Goal: Communication & Community: Connect with others

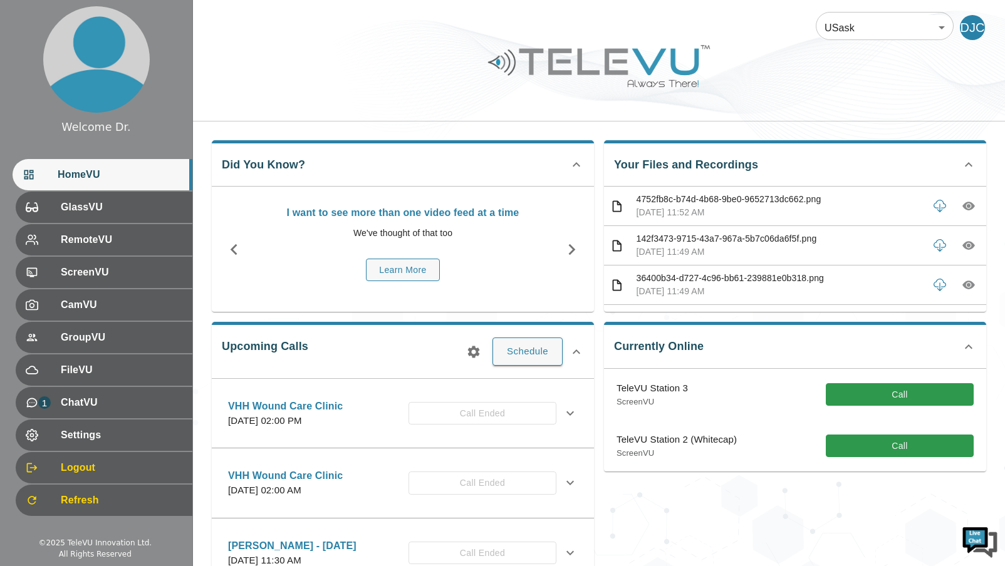
click at [639, 361] on div "Currently Online TeleVU Station 3 ScreenVU Call TeleVU Station 2 (Whitecap) Scr…" at bounding box center [795, 397] width 382 height 150
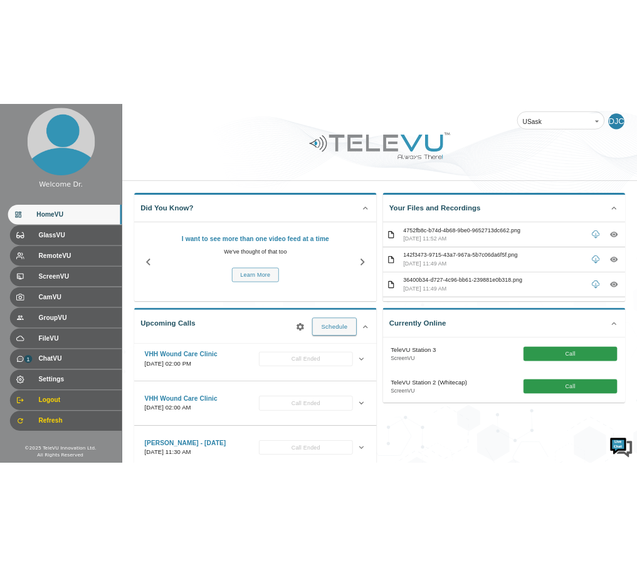
scroll to position [11, 0]
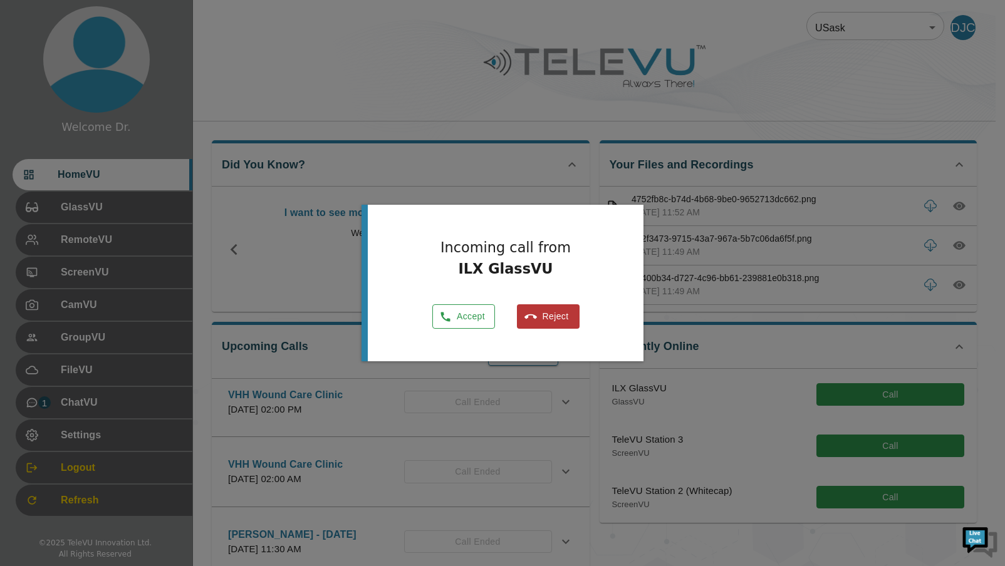
click at [450, 318] on icon "button" at bounding box center [445, 317] width 13 height 13
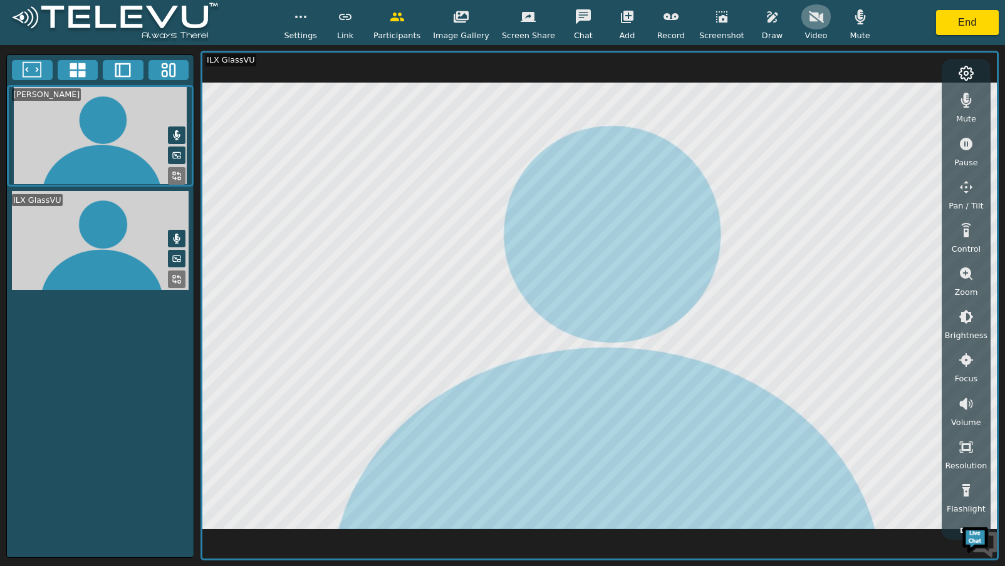
click at [806, 26] on button "button" at bounding box center [816, 16] width 31 height 25
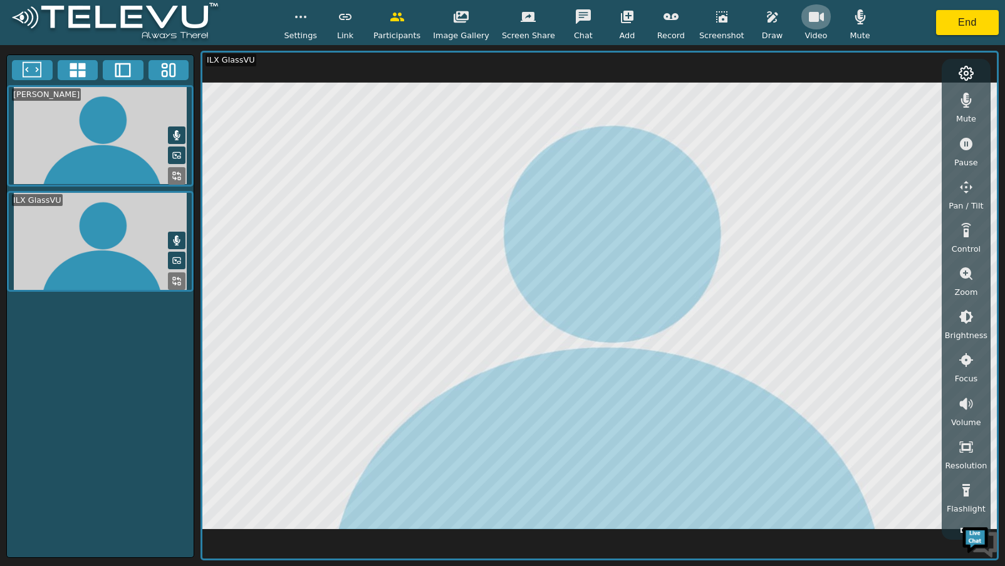
click at [805, 28] on button "button" at bounding box center [816, 16] width 31 height 25
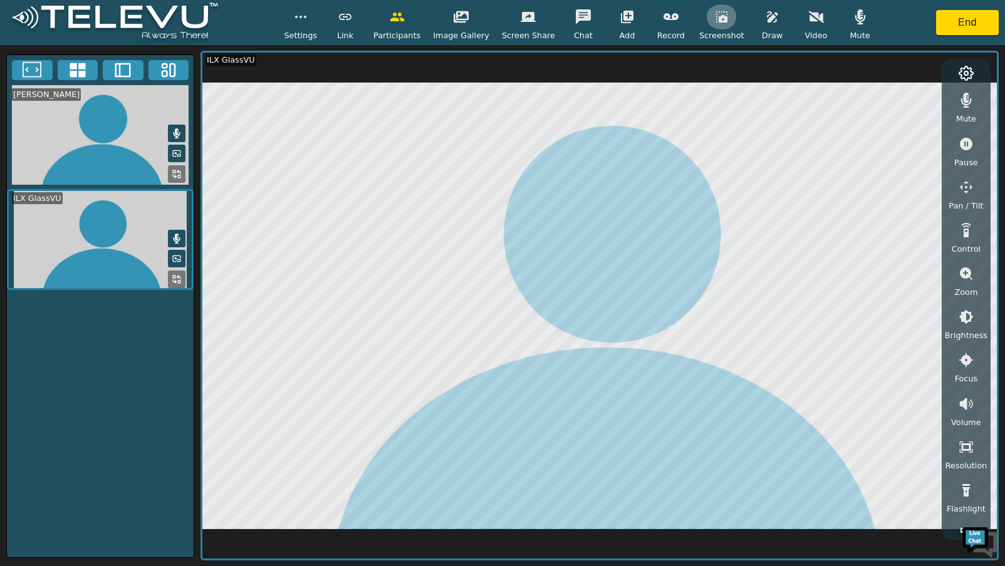
click at [716, 18] on icon "button" at bounding box center [721, 16] width 11 height 11
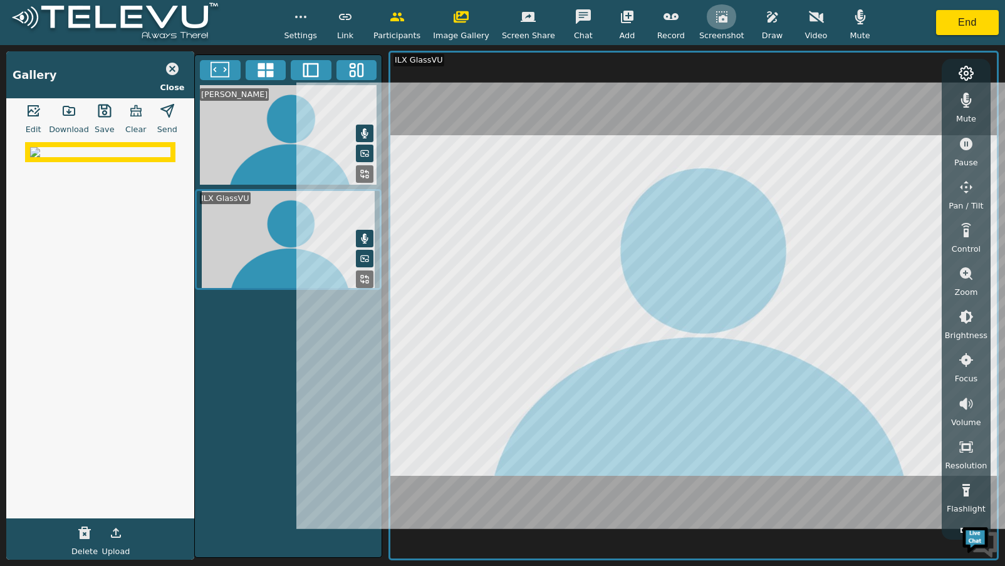
click at [716, 27] on button "button" at bounding box center [721, 16] width 31 height 25
click at [716, 20] on icon "button" at bounding box center [721, 16] width 11 height 11
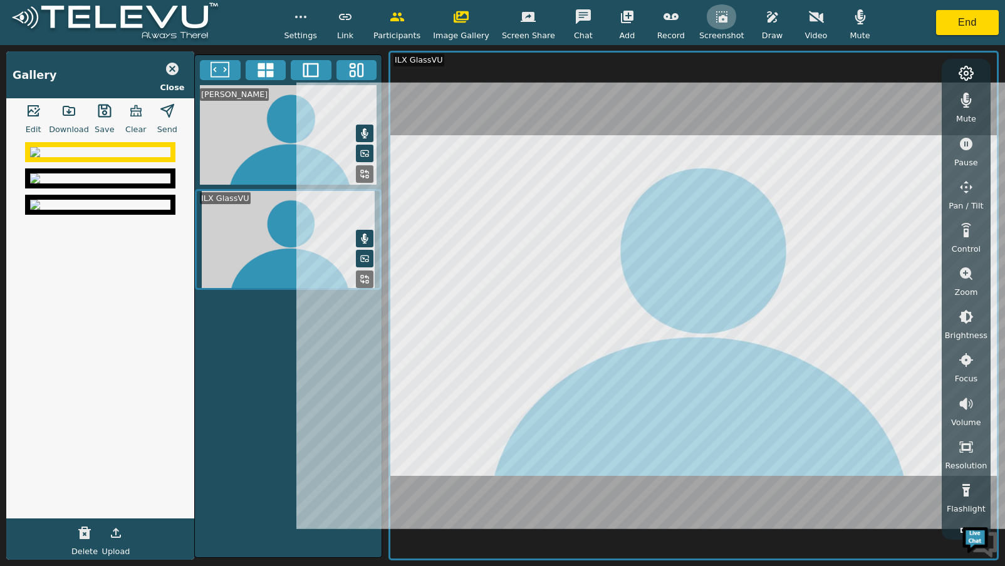
click at [714, 23] on icon "button" at bounding box center [721, 16] width 15 height 15
click at [721, 31] on span "Screenshot" at bounding box center [721, 35] width 45 height 12
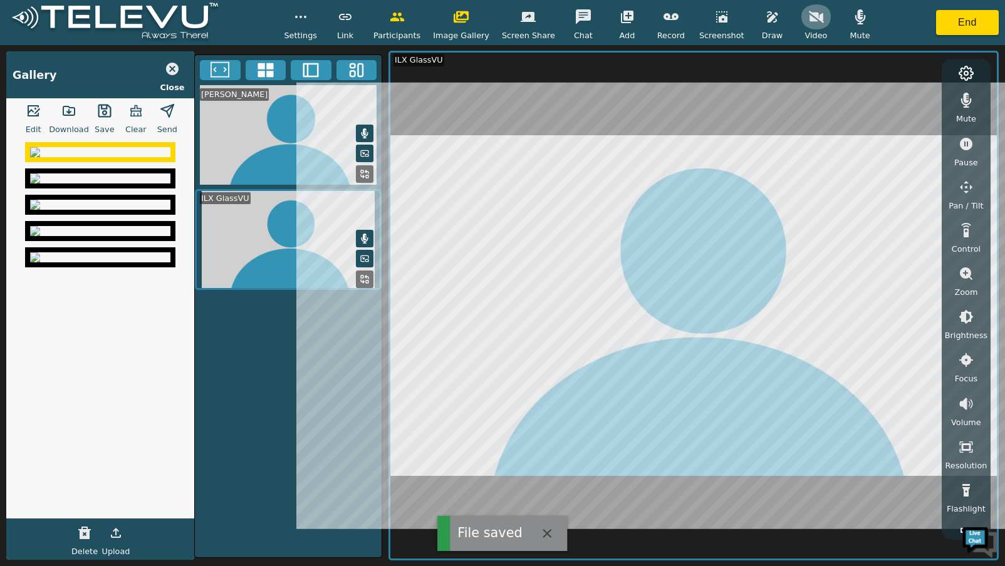
click at [815, 22] on icon "button" at bounding box center [816, 16] width 15 height 15
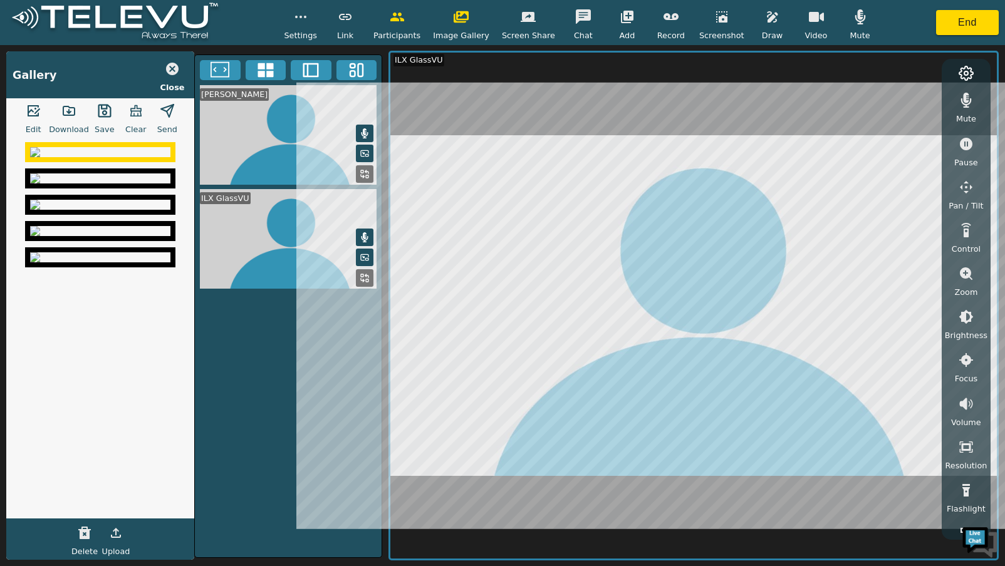
click at [813, 25] on button "button" at bounding box center [816, 16] width 31 height 25
click at [672, 20] on icon "button" at bounding box center [671, 16] width 15 height 15
click at [671, 23] on icon "button" at bounding box center [671, 16] width 15 height 15
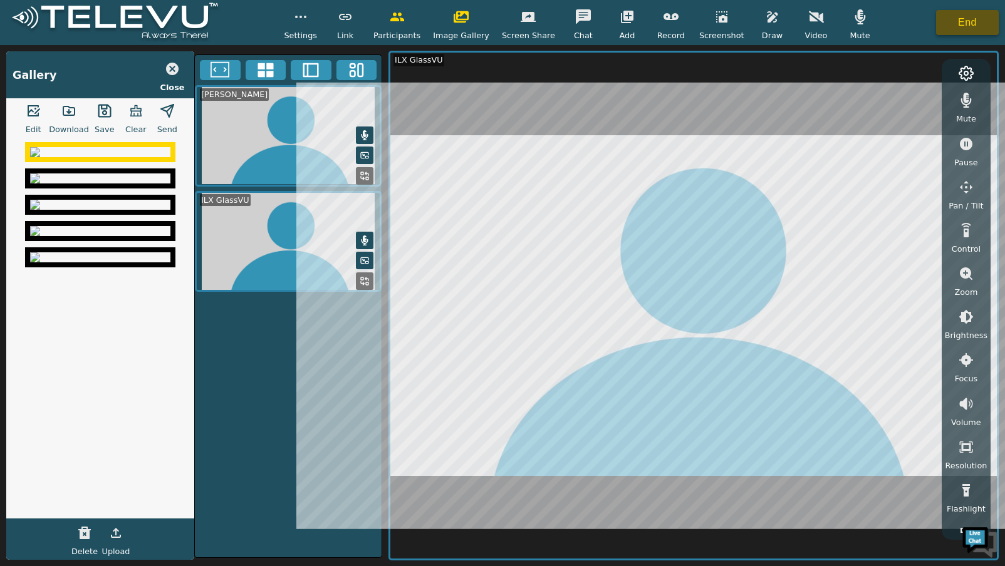
click at [967, 29] on button "End" at bounding box center [967, 22] width 63 height 25
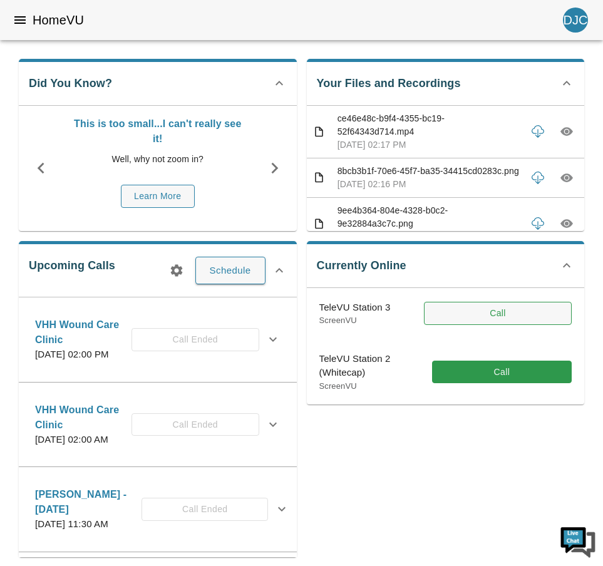
click at [462, 316] on button "Call" at bounding box center [498, 313] width 148 height 23
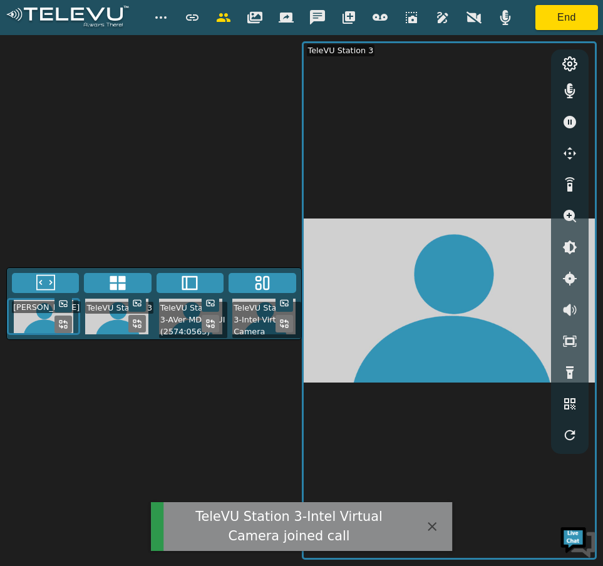
click at [55, 282] on button at bounding box center [45, 283] width 67 height 20
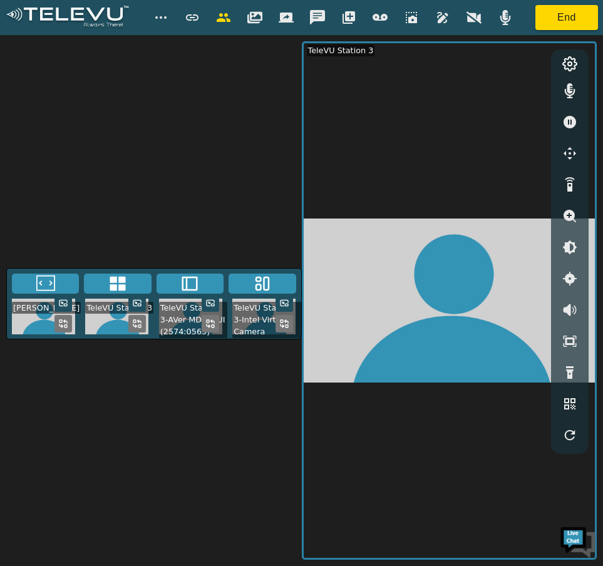
click at [258, 281] on icon at bounding box center [262, 283] width 19 height 19
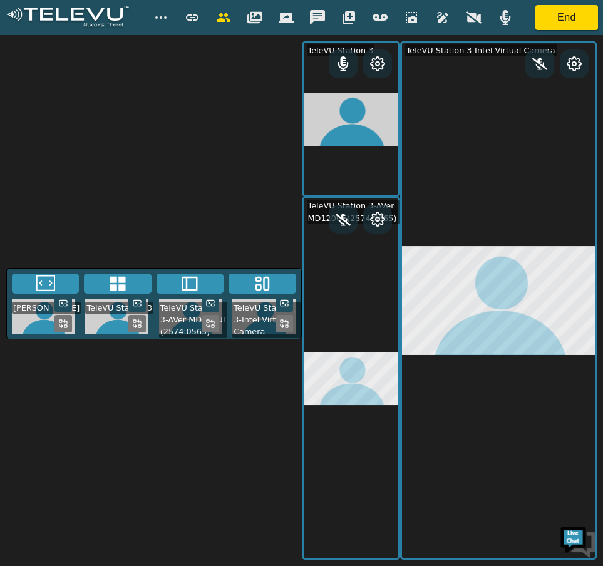
click at [252, 289] on button at bounding box center [262, 284] width 67 height 20
click at [218, 286] on button at bounding box center [190, 284] width 67 height 20
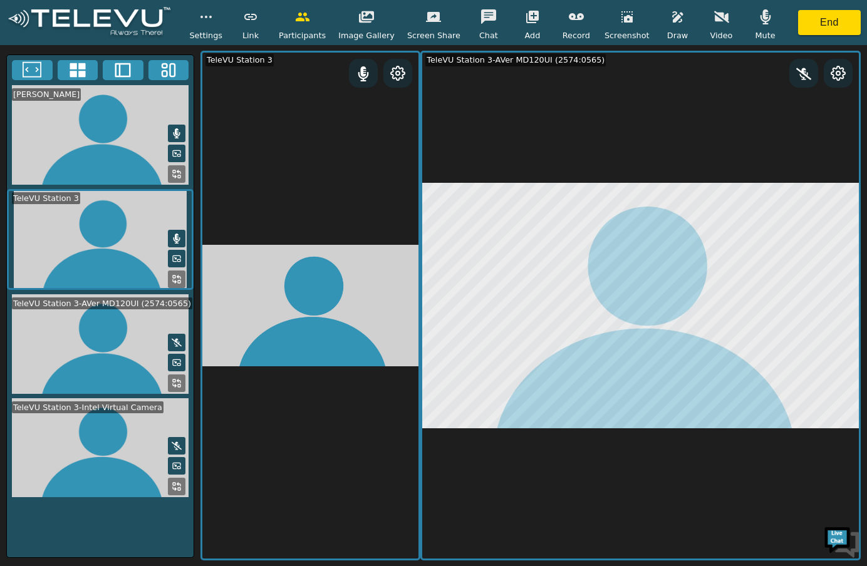
click at [37, 72] on icon at bounding box center [32, 70] width 19 height 19
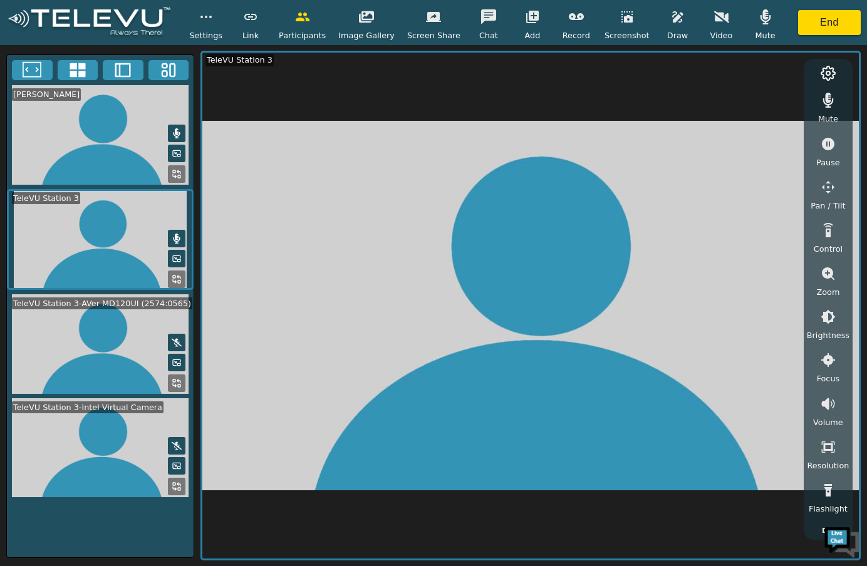
click at [183, 384] on button at bounding box center [177, 384] width 18 height 18
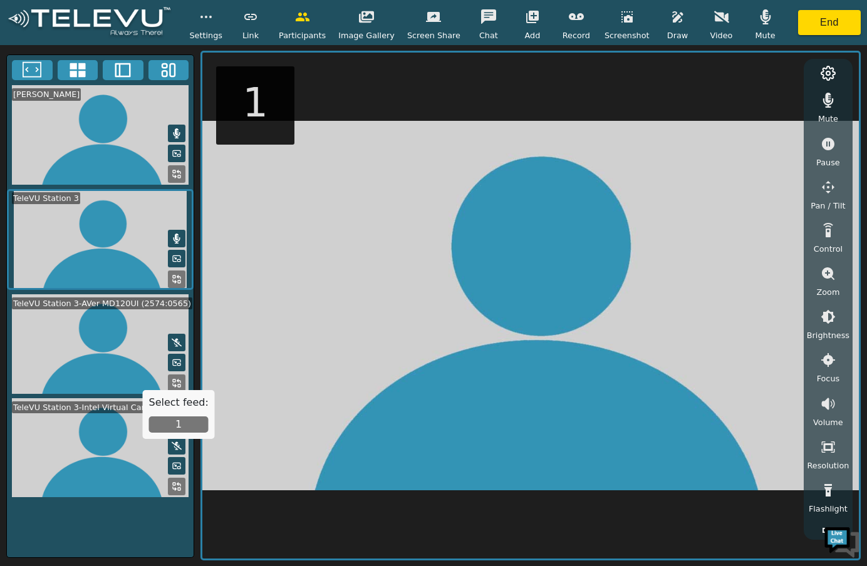
click at [177, 430] on button "1" at bounding box center [179, 425] width 60 height 16
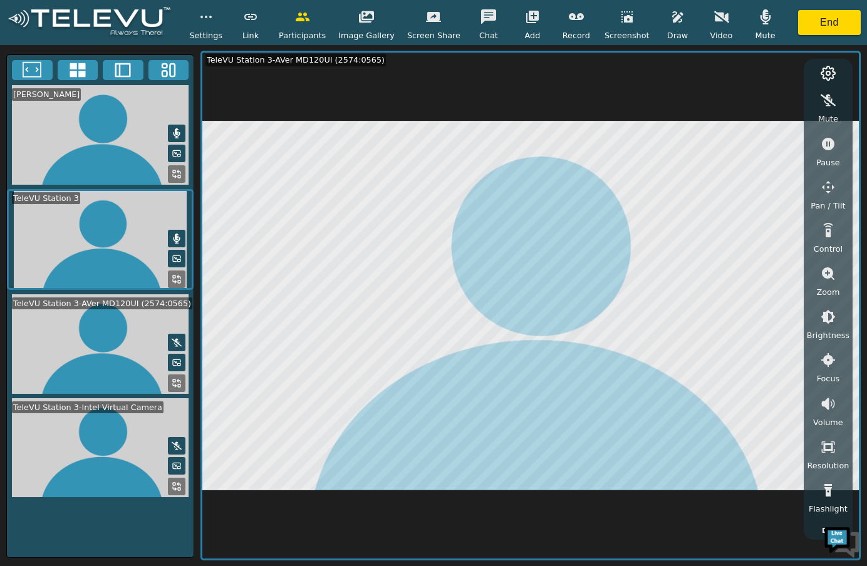
click at [729, 28] on div "Video" at bounding box center [721, 22] width 31 height 37
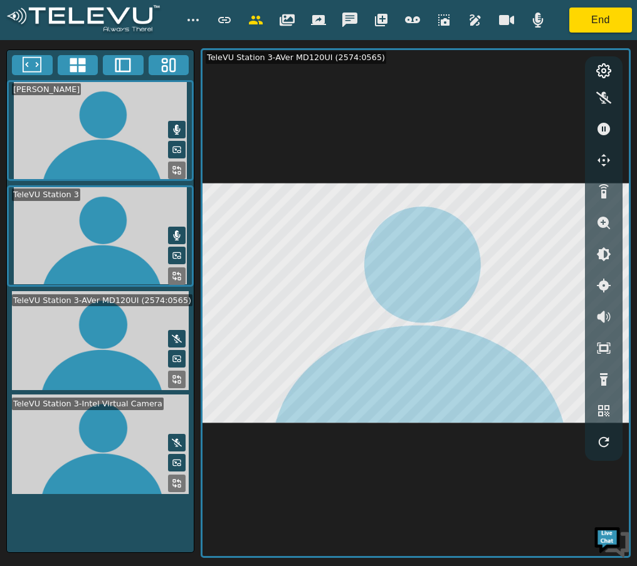
click at [536, 19] on icon "button" at bounding box center [538, 20] width 11 height 15
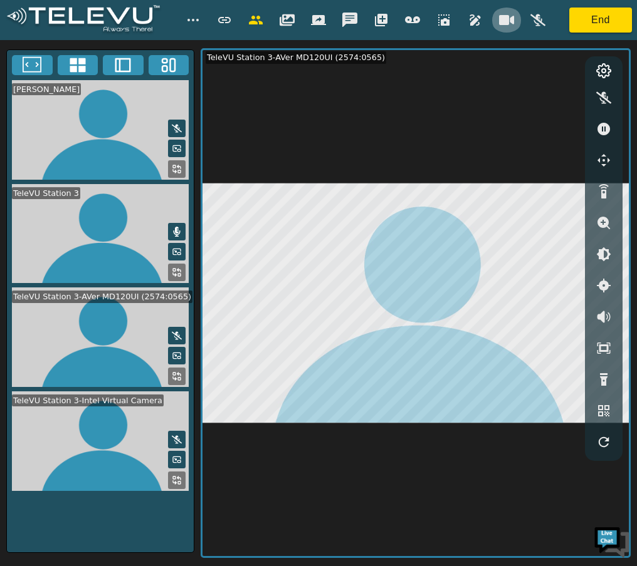
click at [508, 27] on icon "button" at bounding box center [506, 20] width 15 height 15
click at [587, 26] on button "End" at bounding box center [600, 20] width 63 height 25
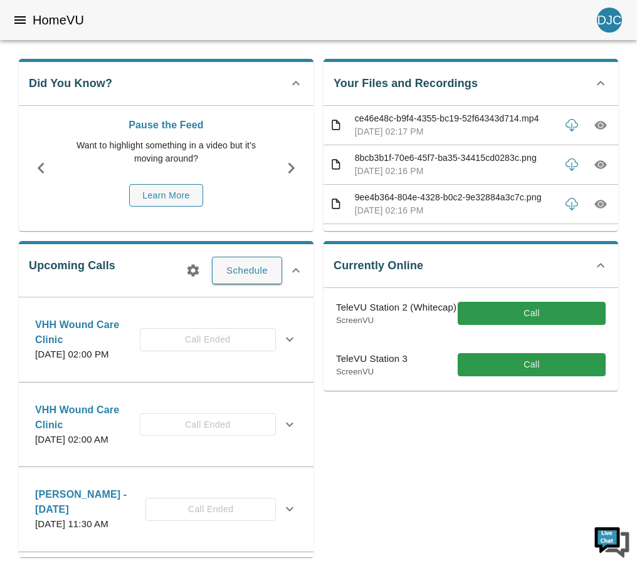
click at [24, 27] on icon "menu" at bounding box center [20, 20] width 15 height 15
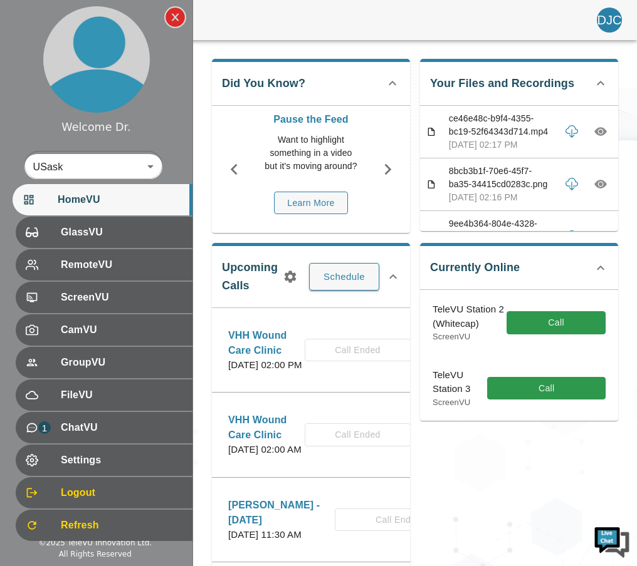
click at [492, 134] on p "ce46e48c-b9f4-4355-bc19-52f64343d714.mp4" at bounding box center [501, 125] width 105 height 26
click at [572, 137] on icon "button" at bounding box center [571, 131] width 13 height 13
click at [595, 133] on icon "button" at bounding box center [600, 131] width 13 height 13
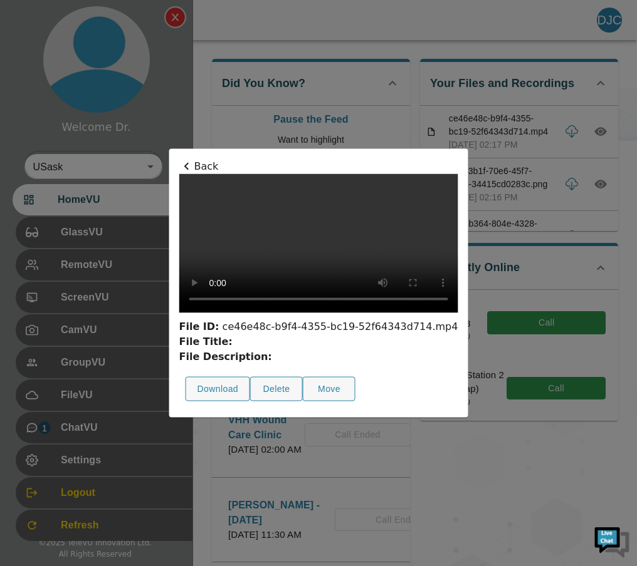
click at [606, 132] on div at bounding box center [318, 283] width 637 height 566
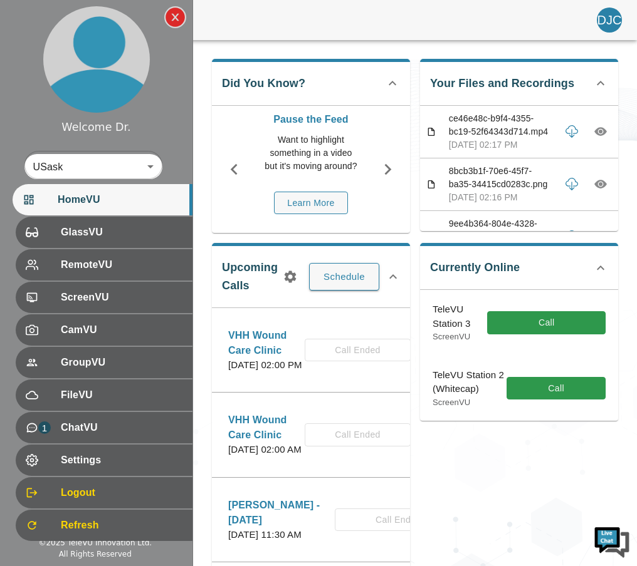
click at [606, 132] on icon "button" at bounding box center [600, 131] width 13 height 9
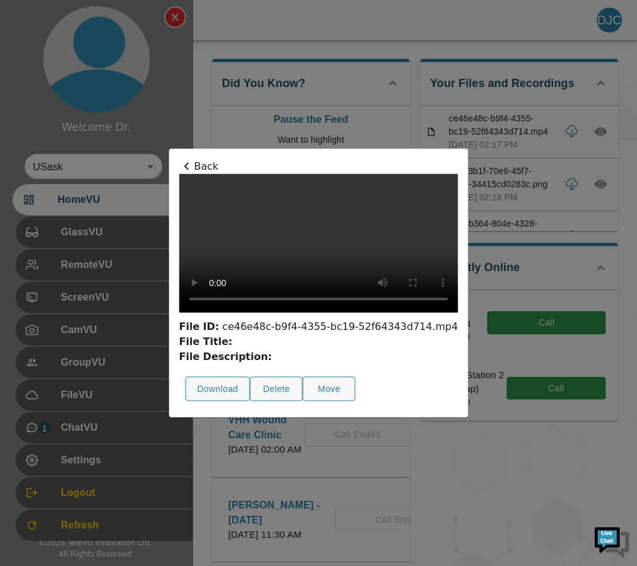
click at [413, 335] on div "File ID: ce46e48c-b9f4-4355-bc19-52f64343d714.mp4" at bounding box center [318, 327] width 279 height 15
click at [433, 350] on div "File Title:" at bounding box center [318, 342] width 279 height 15
click at [570, 239] on div at bounding box center [318, 283] width 637 height 566
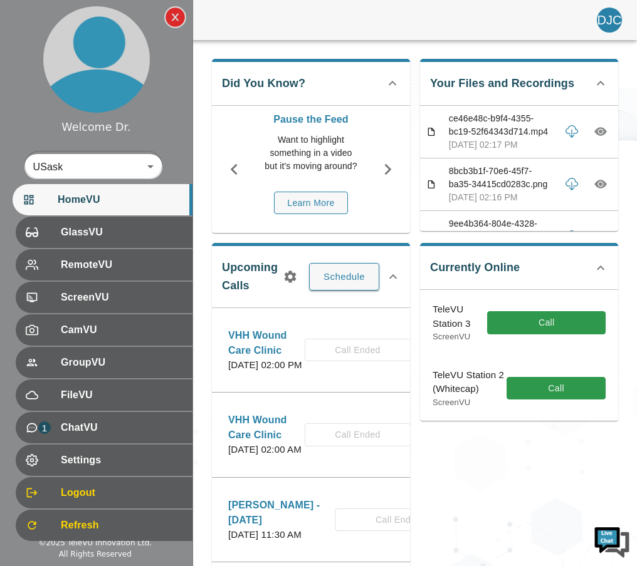
click at [600, 139] on button "button" at bounding box center [600, 131] width 23 height 23
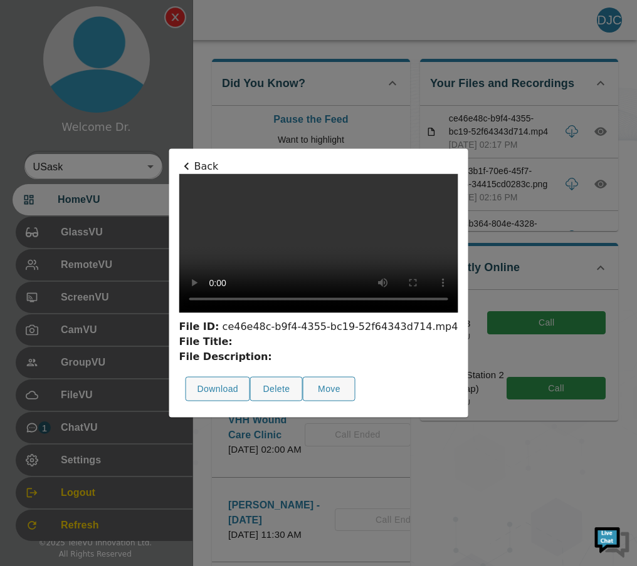
click at [543, 202] on div at bounding box center [318, 283] width 637 height 566
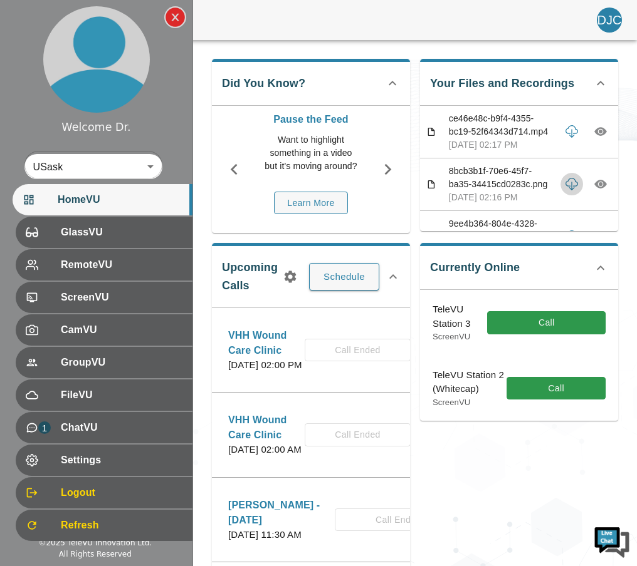
click at [575, 182] on icon "button" at bounding box center [571, 182] width 13 height 9
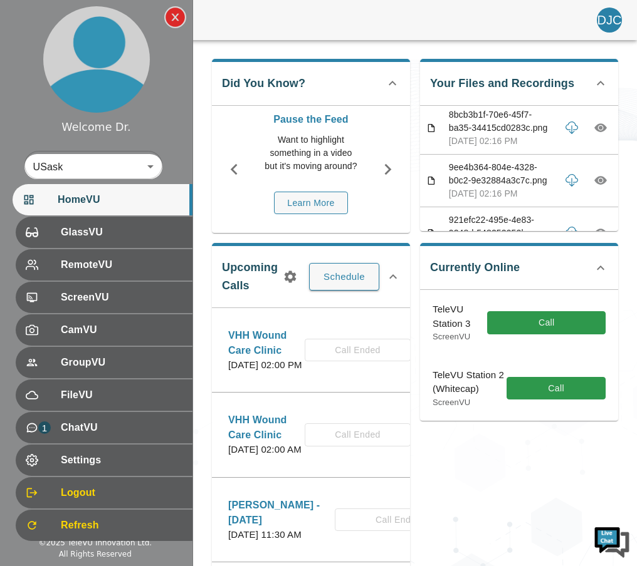
scroll to position [59, 0]
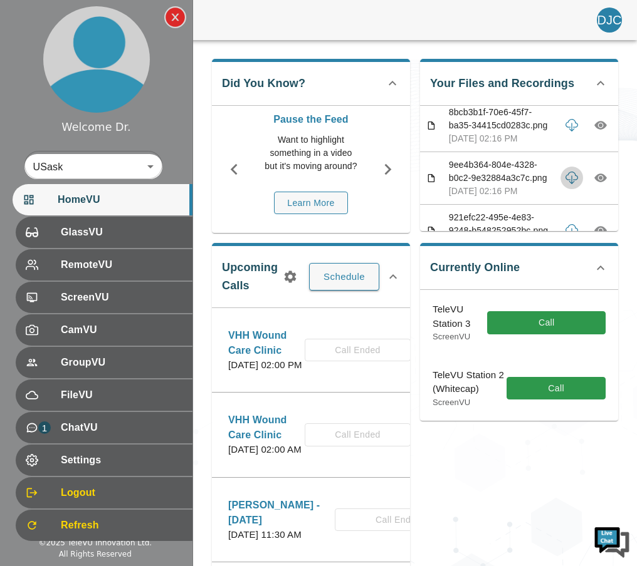
click at [573, 180] on icon "button" at bounding box center [571, 178] width 13 height 13
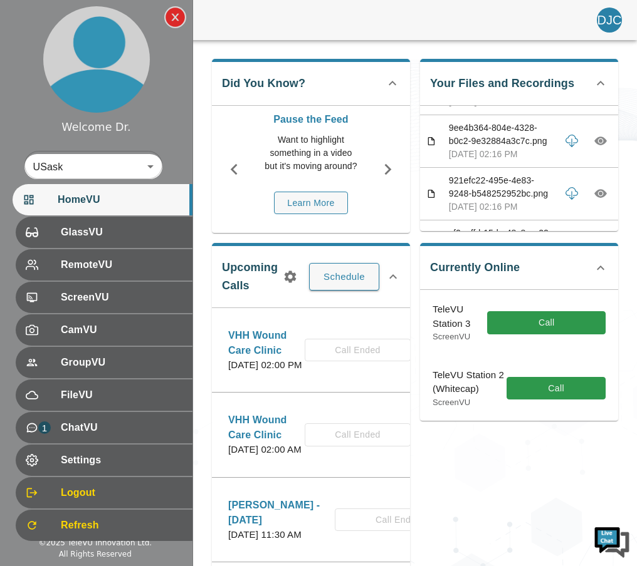
scroll to position [96, 0]
click at [573, 197] on icon "button" at bounding box center [572, 195] width 6 height 9
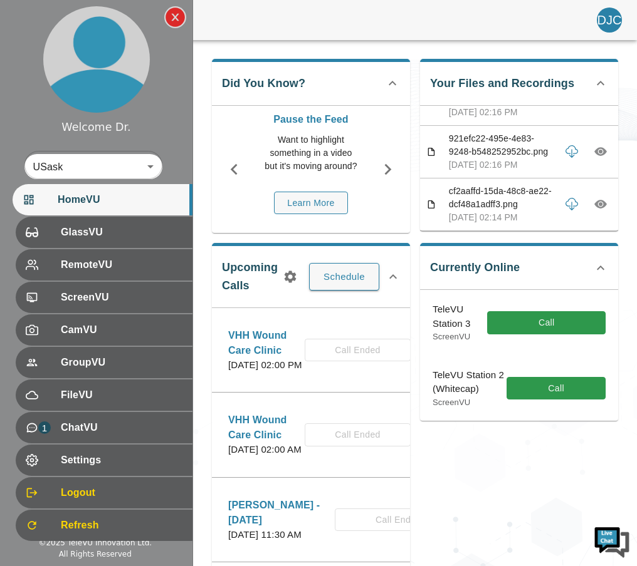
scroll to position [138, 0]
click at [565, 202] on icon "button" at bounding box center [571, 203] width 13 height 13
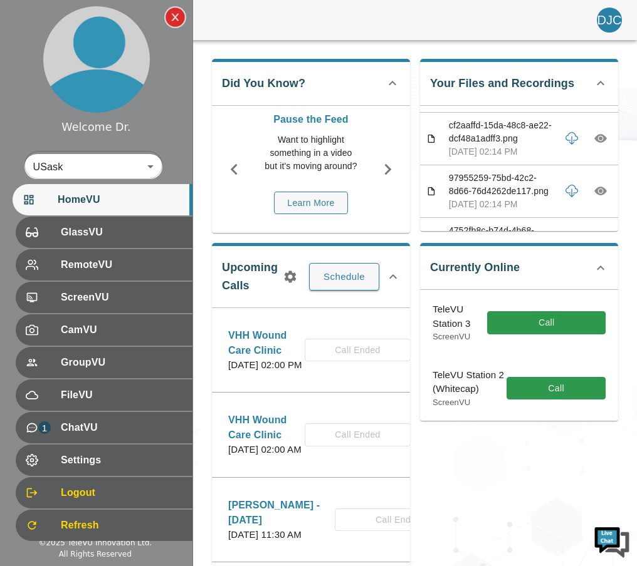
scroll to position [205, 0]
click at [573, 195] on icon "button" at bounding box center [571, 190] width 13 height 13
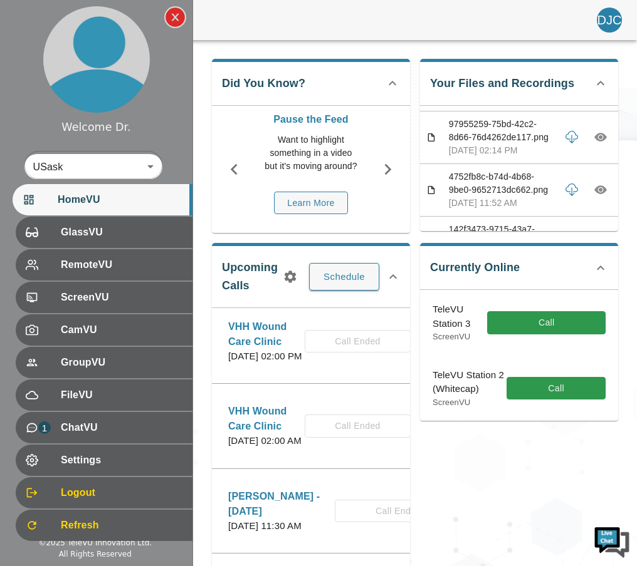
scroll to position [253, 0]
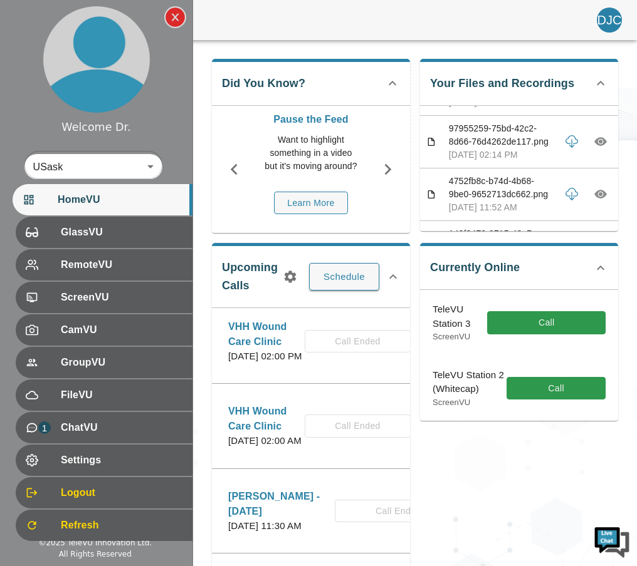
click at [599, 139] on icon "button" at bounding box center [600, 141] width 13 height 13
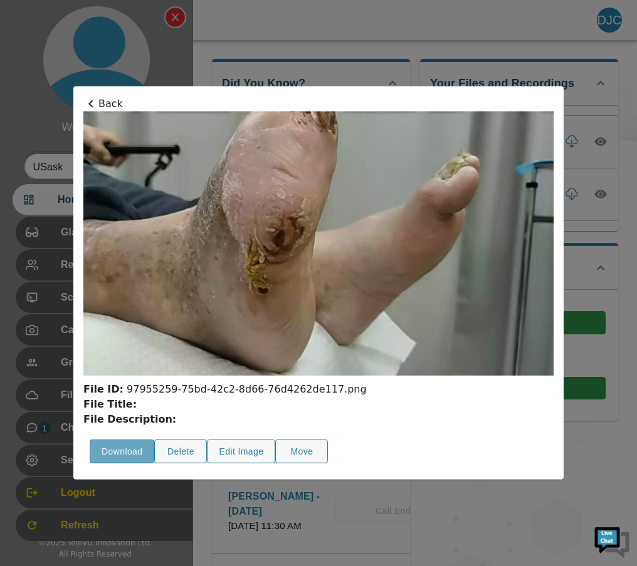
click at [101, 456] on button "Download" at bounding box center [122, 452] width 65 height 24
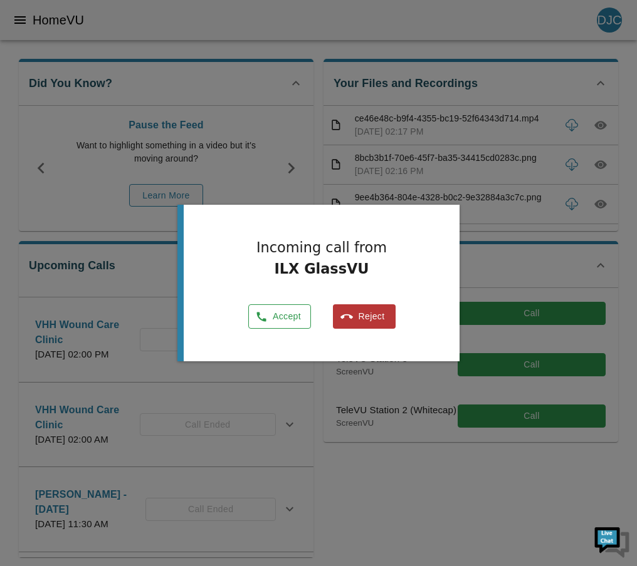
click at [273, 315] on button "Accept" at bounding box center [279, 317] width 63 height 24
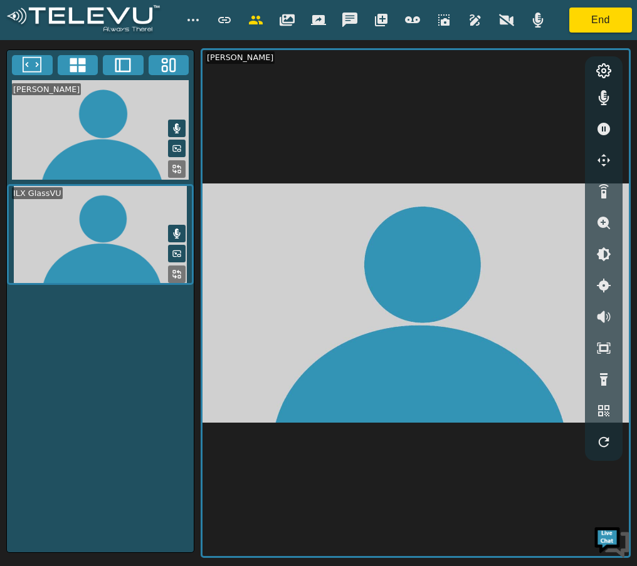
click at [142, 247] on video at bounding box center [100, 234] width 187 height 101
click at [177, 276] on icon at bounding box center [177, 274] width 10 height 10
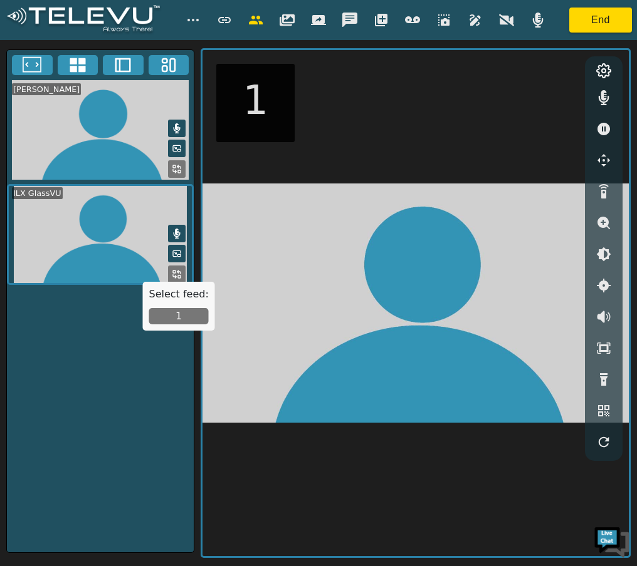
click at [180, 253] on icon at bounding box center [177, 254] width 10 height 10
click at [173, 272] on icon at bounding box center [177, 274] width 10 height 10
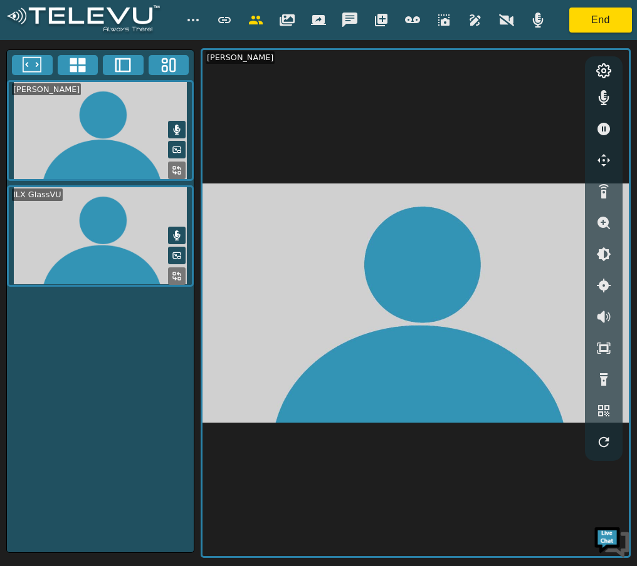
click at [176, 279] on icon at bounding box center [177, 276] width 10 height 10
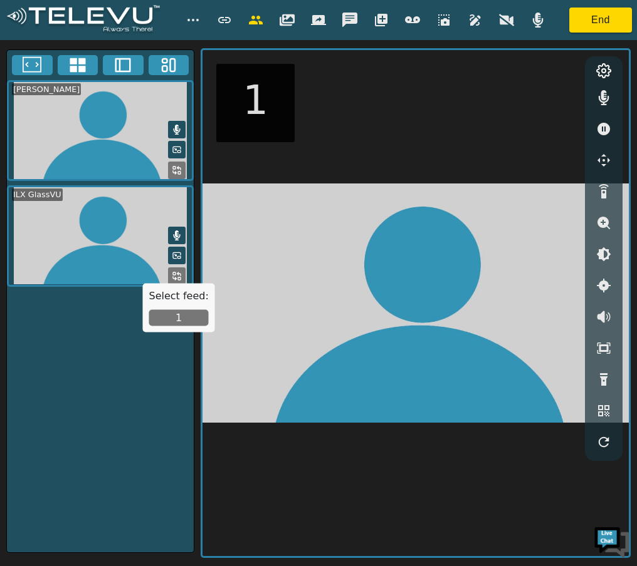
click at [180, 315] on button "1" at bounding box center [179, 318] width 60 height 16
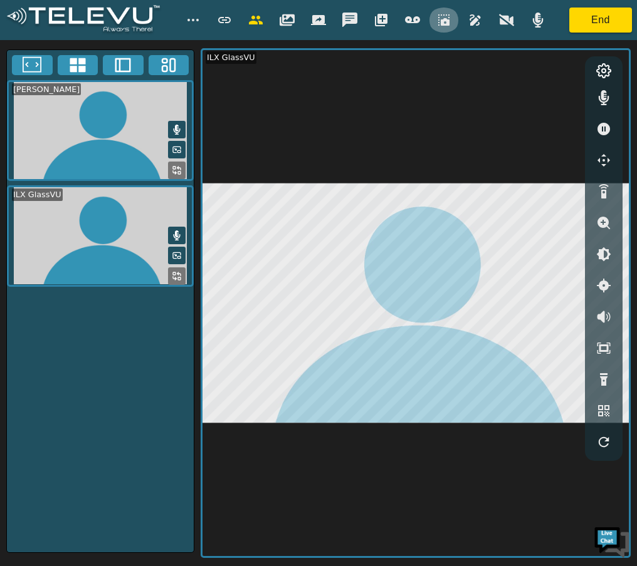
click at [447, 23] on icon "button" at bounding box center [443, 19] width 11 height 11
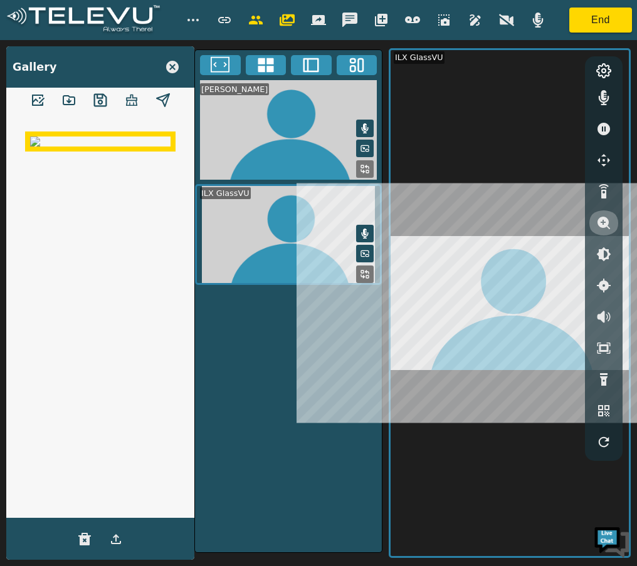
click at [602, 221] on icon "button" at bounding box center [603, 223] width 15 height 15
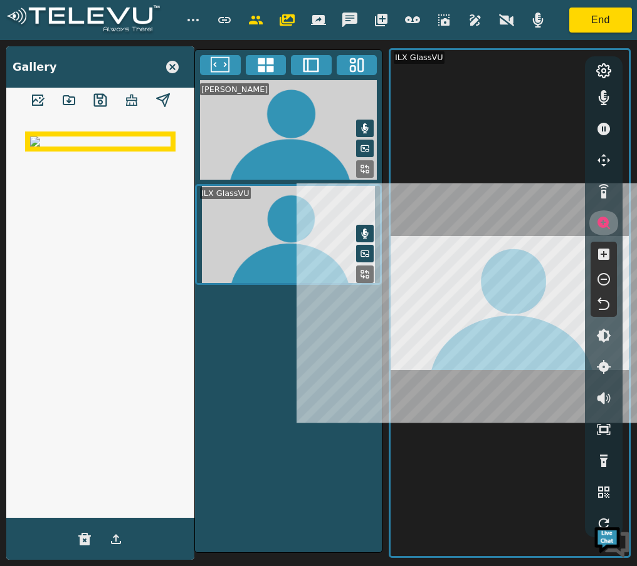
click at [602, 224] on icon "button" at bounding box center [603, 223] width 13 height 13
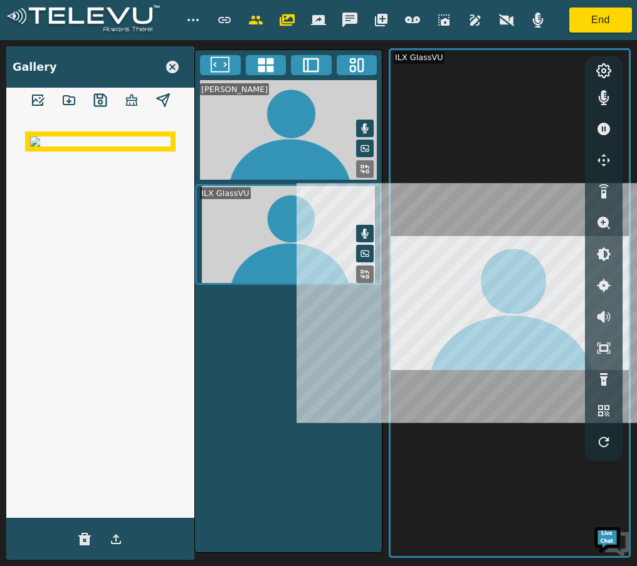
click at [602, 224] on icon "button" at bounding box center [603, 223] width 15 height 15
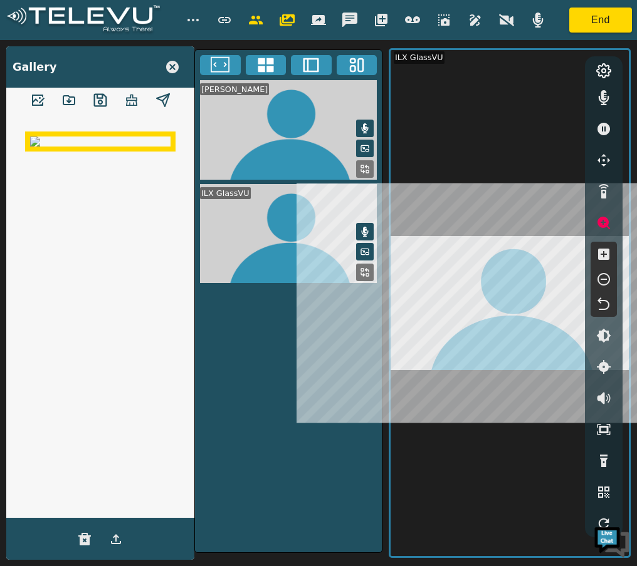
click at [447, 19] on icon "button" at bounding box center [443, 20] width 15 height 15
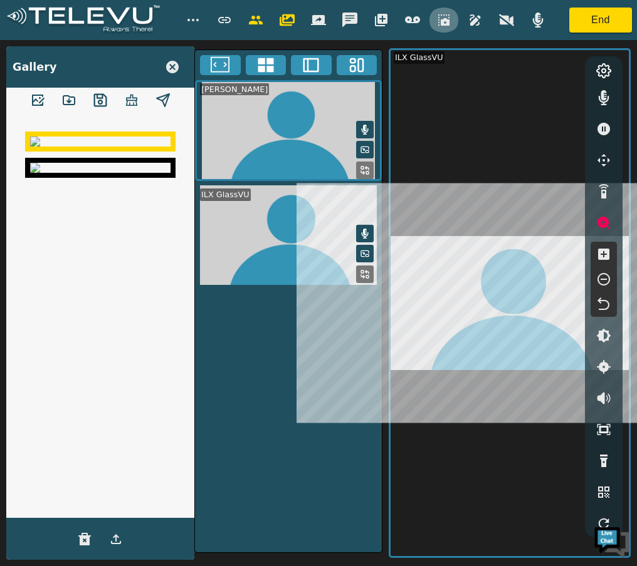
click at [443, 18] on icon "button" at bounding box center [443, 20] width 15 height 15
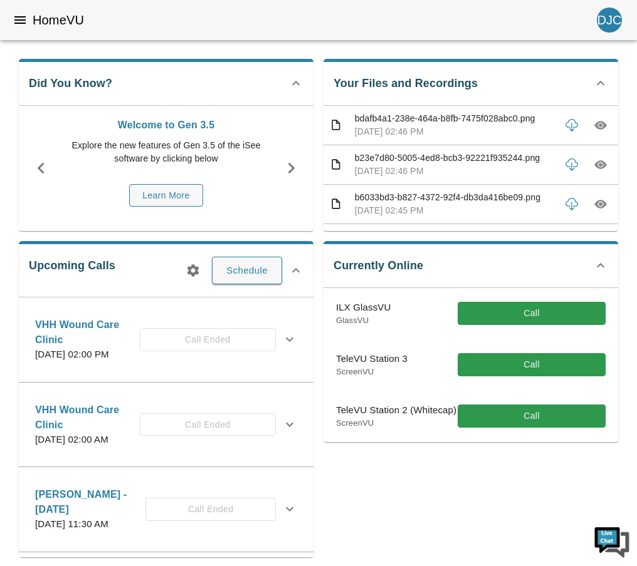
click at [606, 126] on icon "button" at bounding box center [600, 125] width 13 height 13
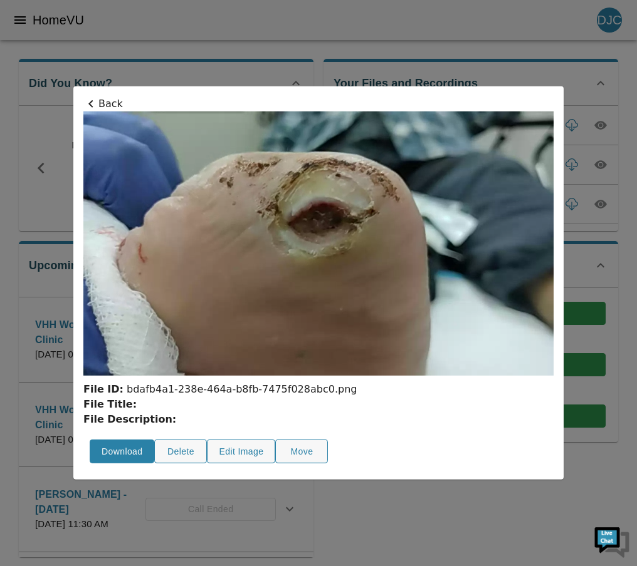
click at [110, 456] on button "Download" at bounding box center [122, 452] width 65 height 24
click at [109, 110] on p "Back" at bounding box center [318, 103] width 470 height 15
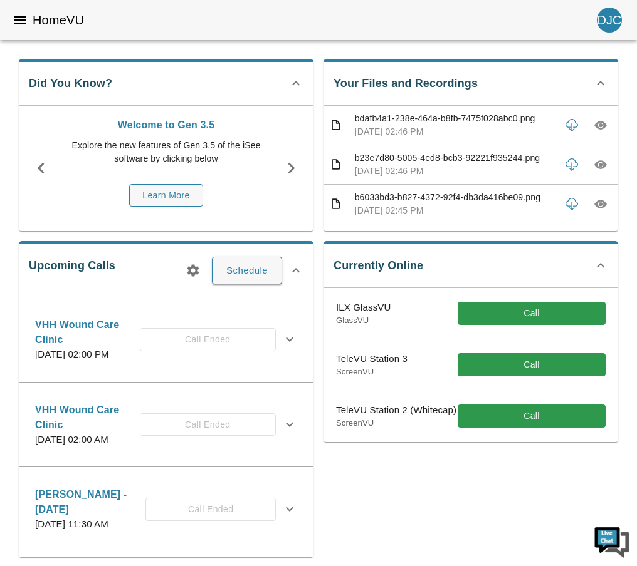
click at [603, 167] on icon "button" at bounding box center [600, 164] width 13 height 9
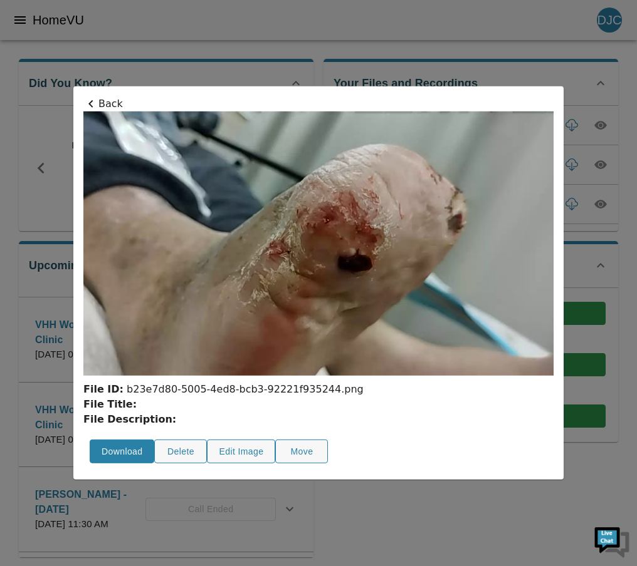
click at [136, 451] on button "Download" at bounding box center [122, 452] width 65 height 24
click at [113, 107] on p "Back" at bounding box center [318, 103] width 470 height 15
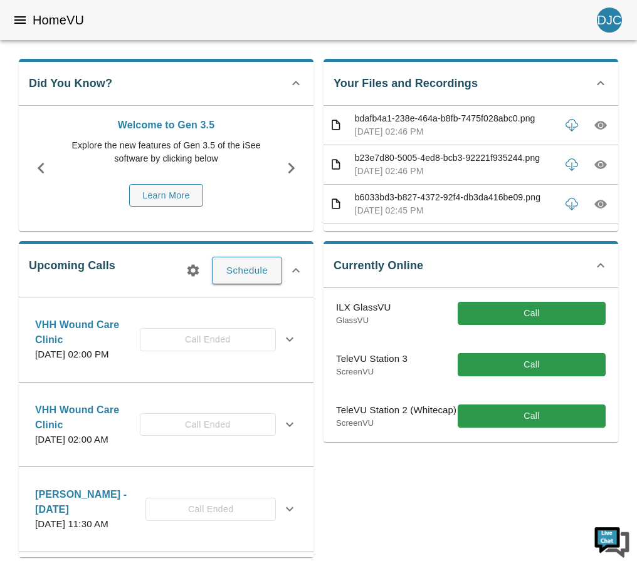
click at [600, 204] on icon "button" at bounding box center [600, 204] width 4 height 4
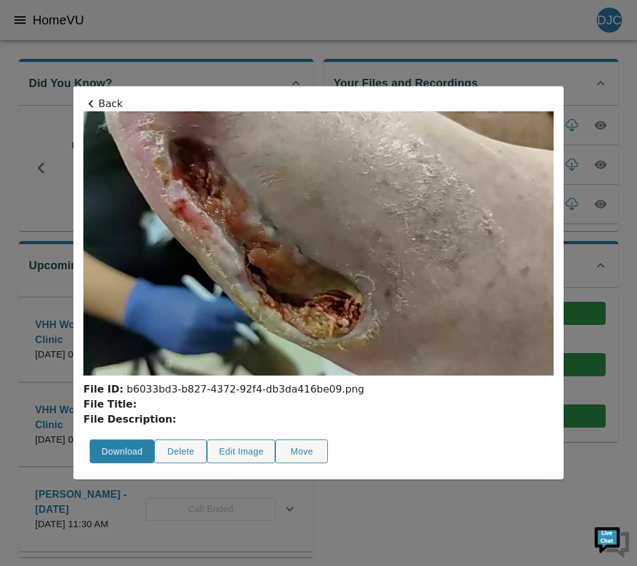
click at [125, 454] on button "Download" at bounding box center [122, 452] width 65 height 24
click at [95, 103] on icon at bounding box center [90, 103] width 15 height 15
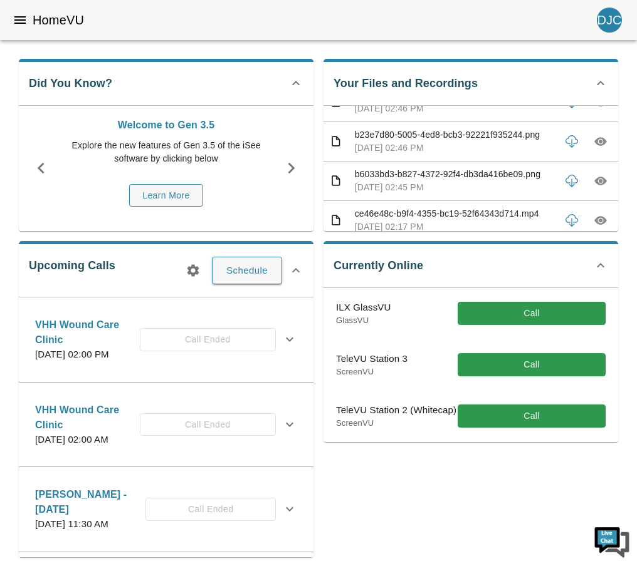
scroll to position [26, 0]
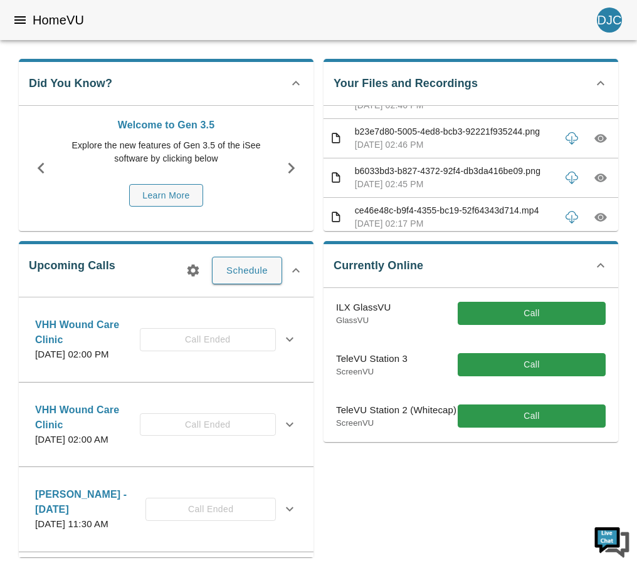
click at [602, 218] on icon "button" at bounding box center [600, 218] width 4 height 4
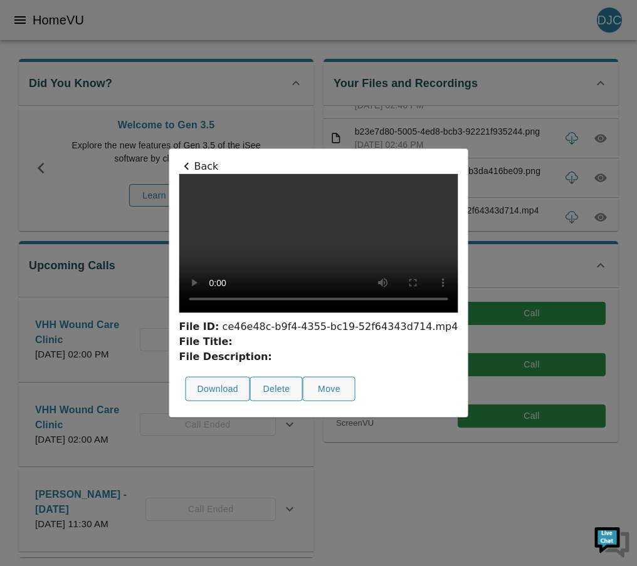
click at [189, 159] on p "Back" at bounding box center [318, 166] width 279 height 15
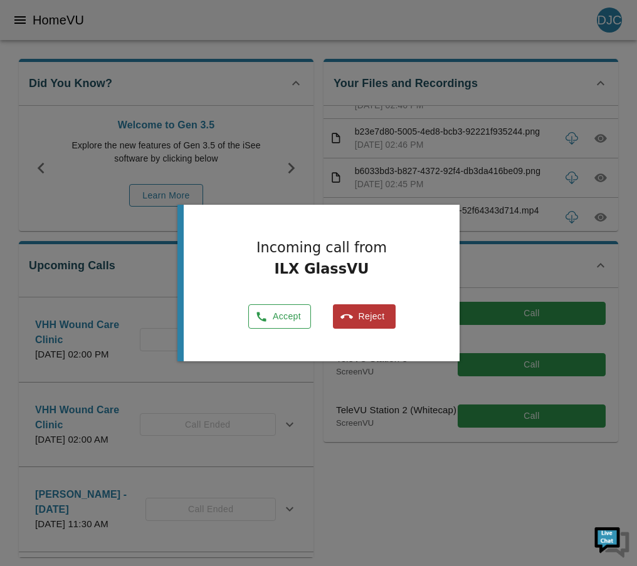
click at [281, 319] on button "Accept" at bounding box center [279, 317] width 63 height 24
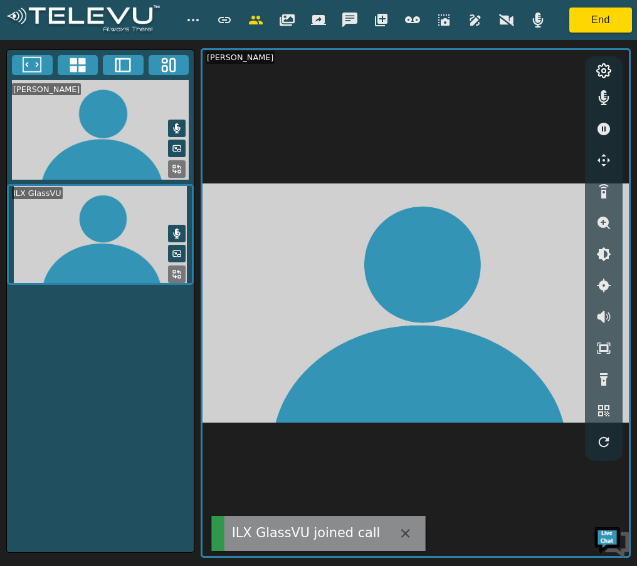
click at [132, 256] on video at bounding box center [100, 234] width 187 height 101
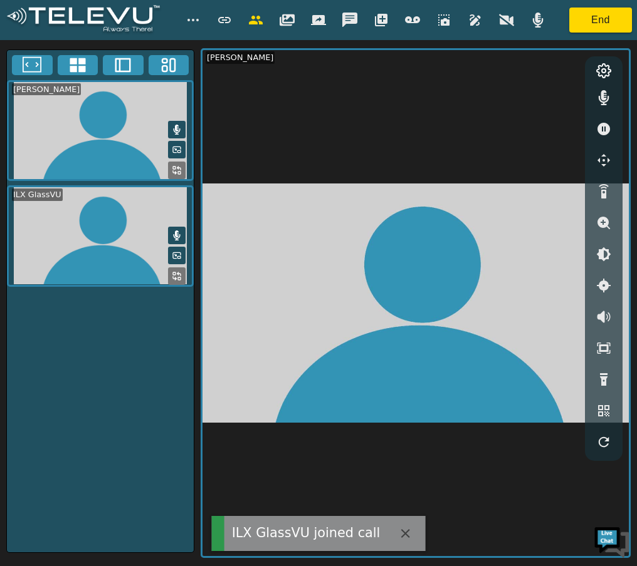
click at [122, 251] on video at bounding box center [100, 235] width 187 height 101
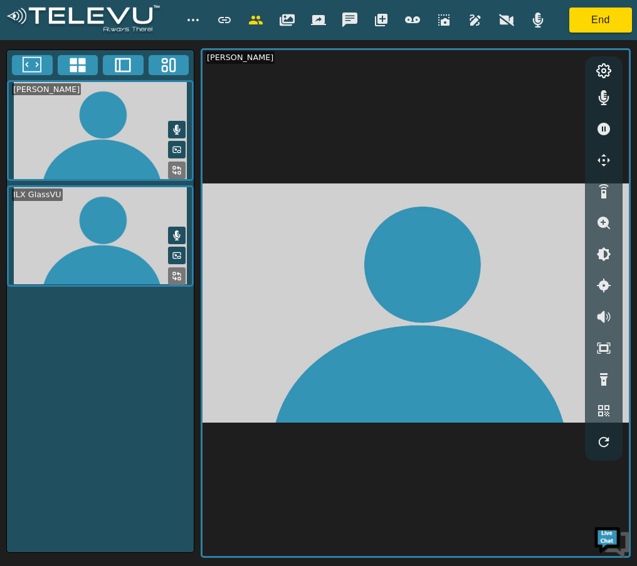
click at [177, 273] on icon at bounding box center [177, 276] width 10 height 10
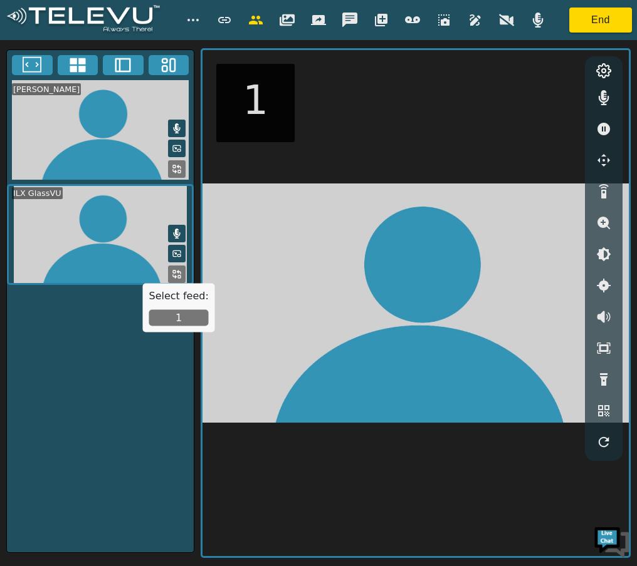
click at [180, 318] on button "1" at bounding box center [179, 318] width 60 height 16
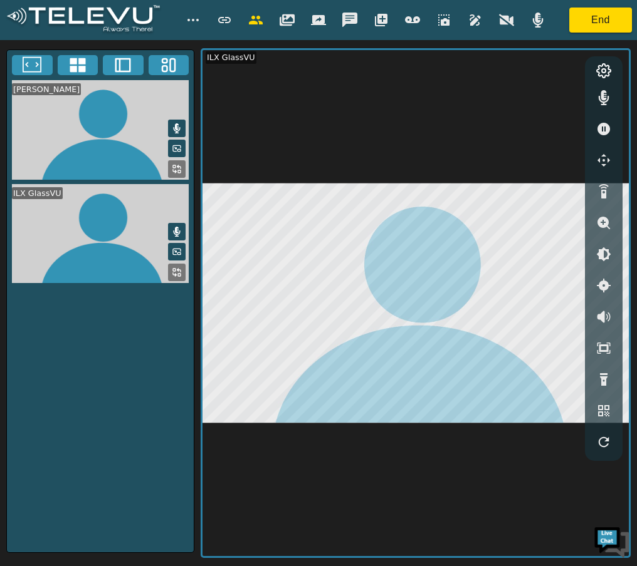
click at [447, 24] on icon "button" at bounding box center [443, 19] width 11 height 11
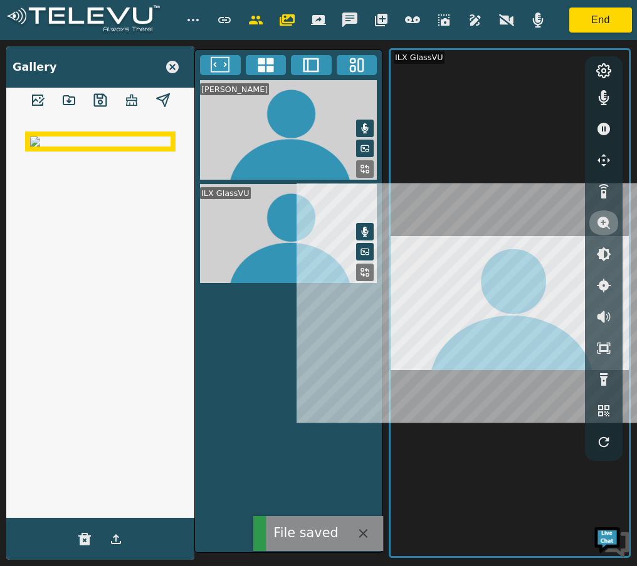
click at [602, 222] on icon "button" at bounding box center [603, 223] width 15 height 15
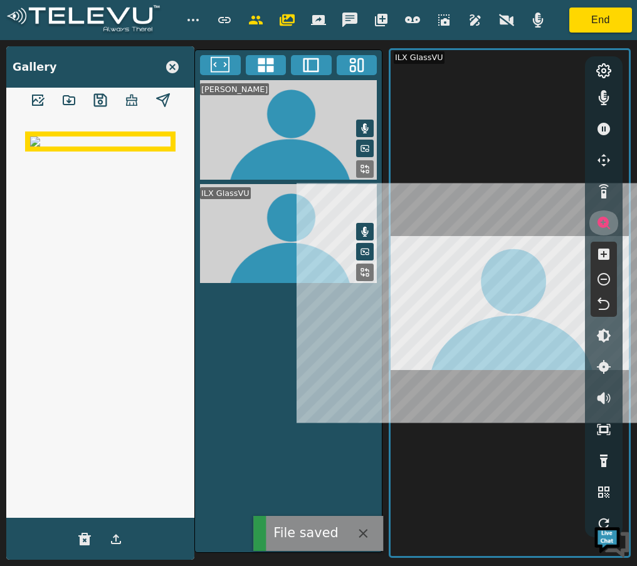
click at [602, 222] on icon "button" at bounding box center [603, 223] width 13 height 13
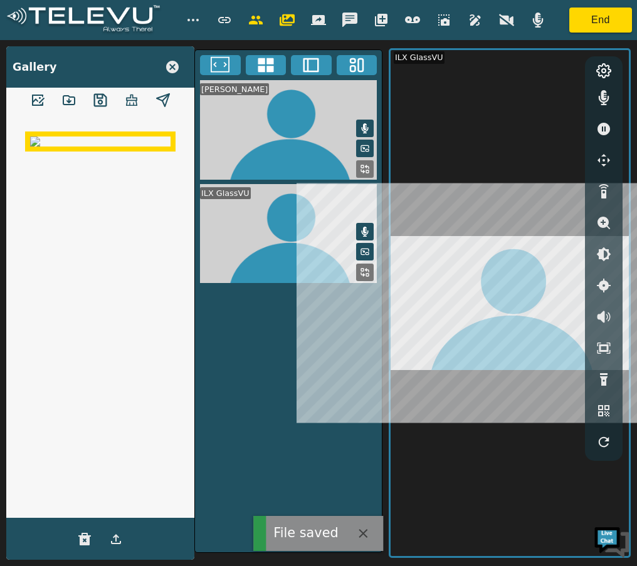
click at [602, 222] on icon "button" at bounding box center [603, 223] width 15 height 15
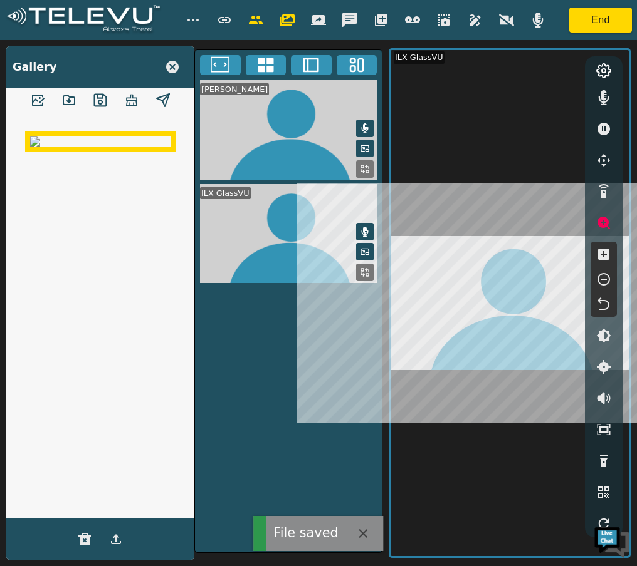
click at [602, 222] on icon "button" at bounding box center [603, 223] width 13 height 13
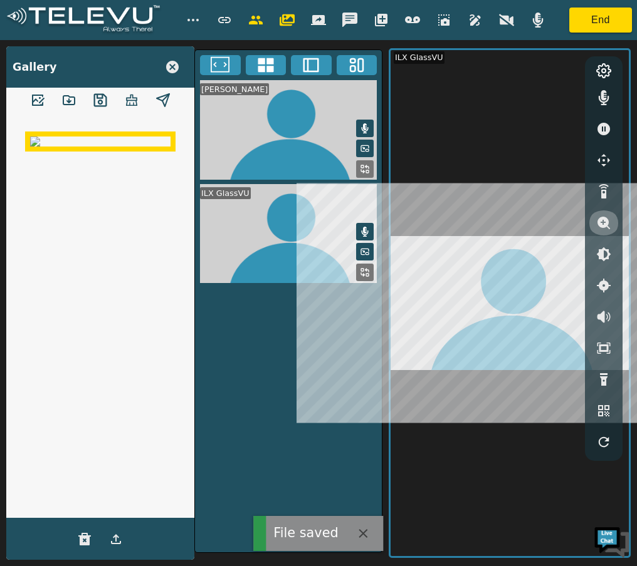
click at [602, 222] on icon "button" at bounding box center [603, 223] width 15 height 15
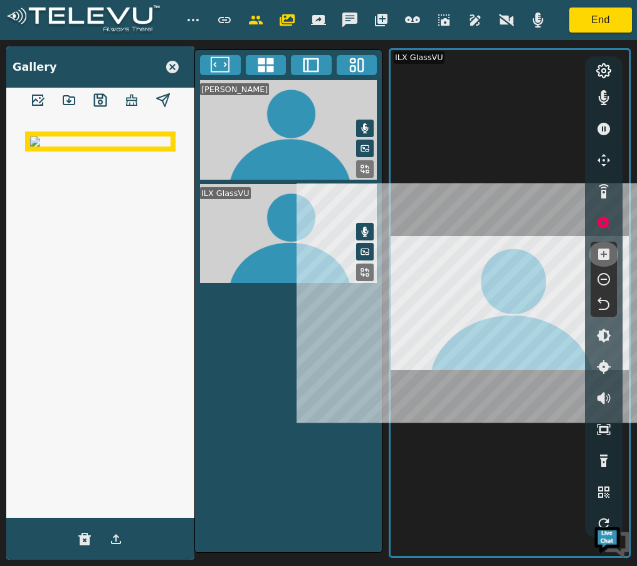
click at [603, 257] on icon "button" at bounding box center [603, 254] width 11 height 11
click at [599, 278] on icon "button" at bounding box center [603, 279] width 15 height 15
click at [444, 22] on icon "button" at bounding box center [443, 20] width 15 height 15
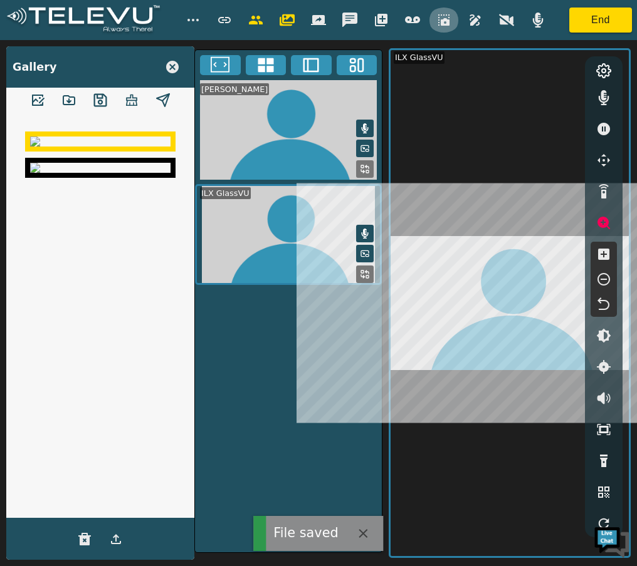
click at [447, 19] on icon "button" at bounding box center [443, 20] width 15 height 15
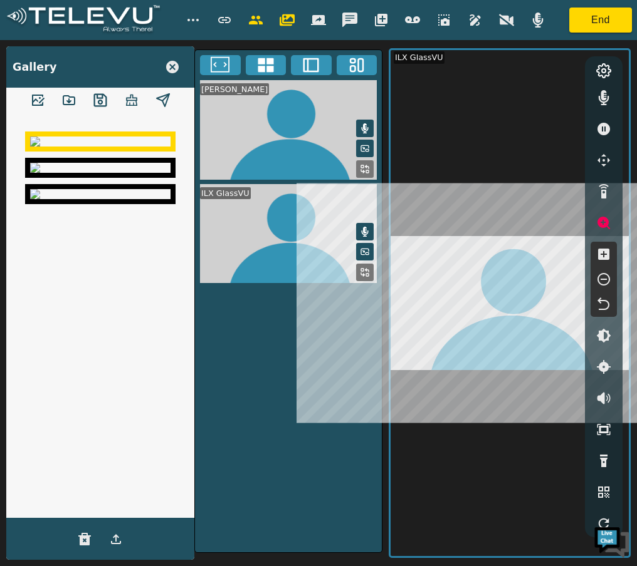
click at [446, 28] on button "button" at bounding box center [443, 20] width 31 height 25
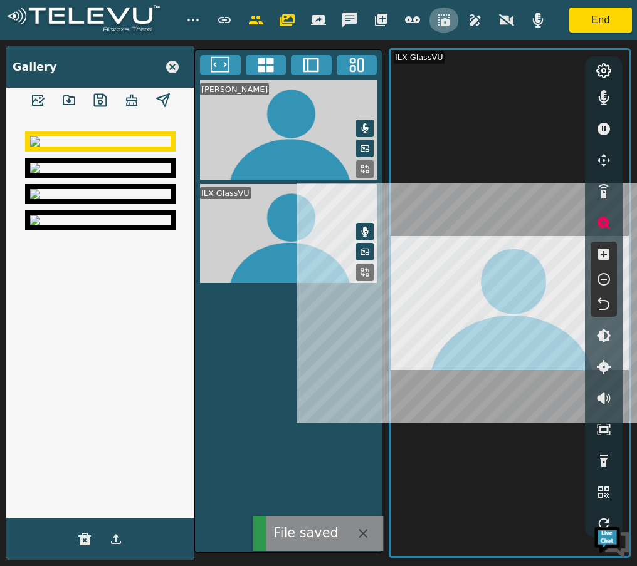
click at [441, 20] on icon "button" at bounding box center [443, 19] width 11 height 11
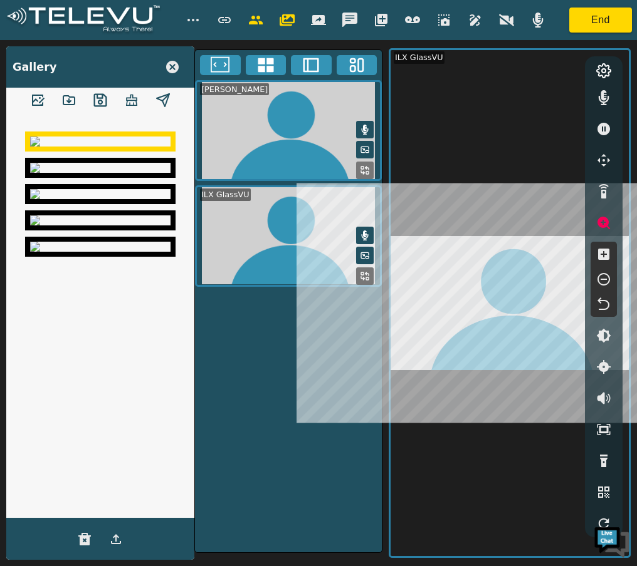
click at [107, 199] on img at bounding box center [100, 194] width 140 height 10
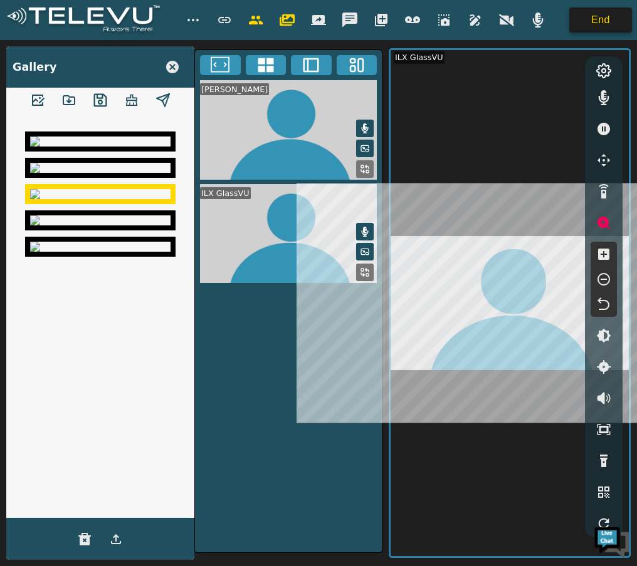
click at [576, 21] on button "End" at bounding box center [600, 20] width 63 height 25
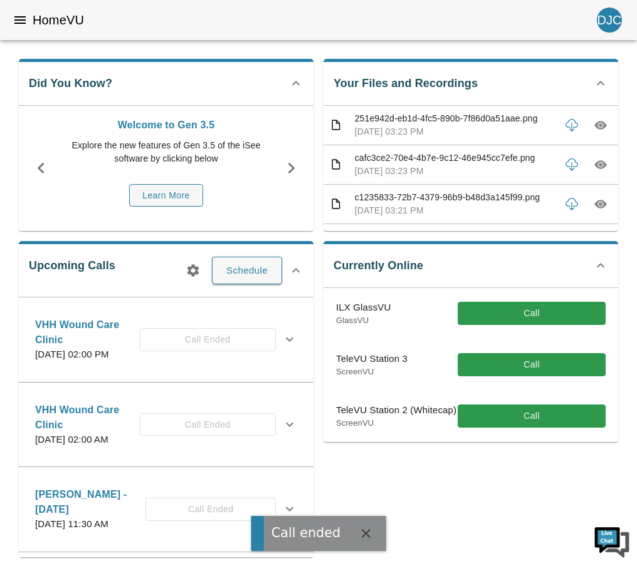
click at [602, 127] on icon "button" at bounding box center [600, 125] width 13 height 13
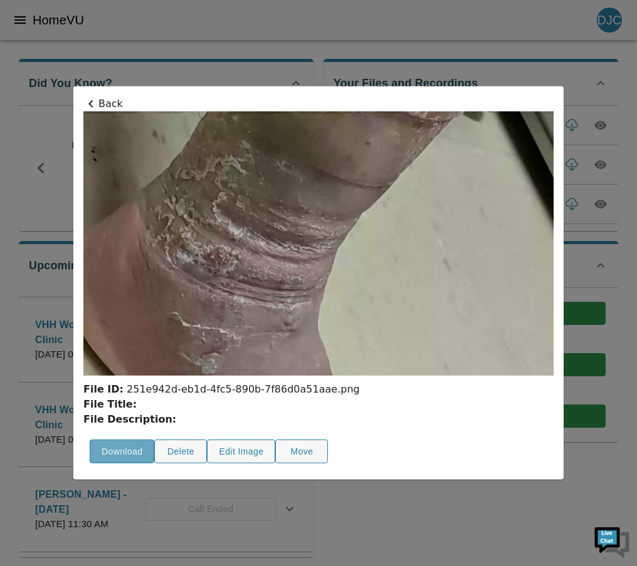
click at [121, 452] on button "Download" at bounding box center [122, 452] width 65 height 24
click at [503, 54] on div at bounding box center [318, 283] width 637 height 566
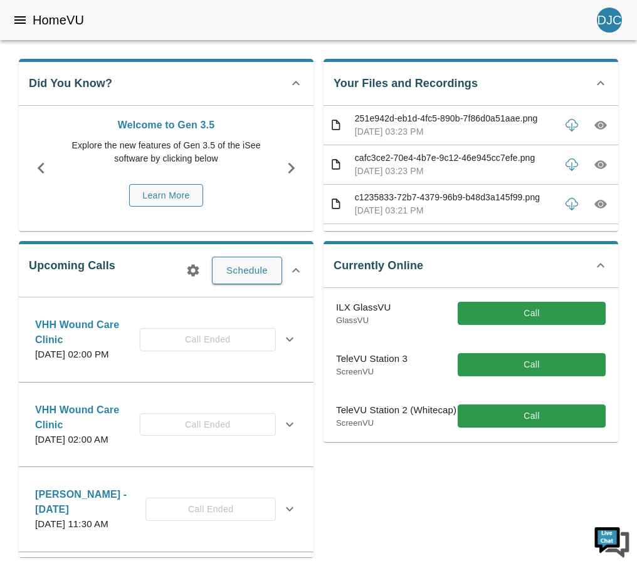
click at [600, 165] on icon "button" at bounding box center [600, 165] width 4 height 4
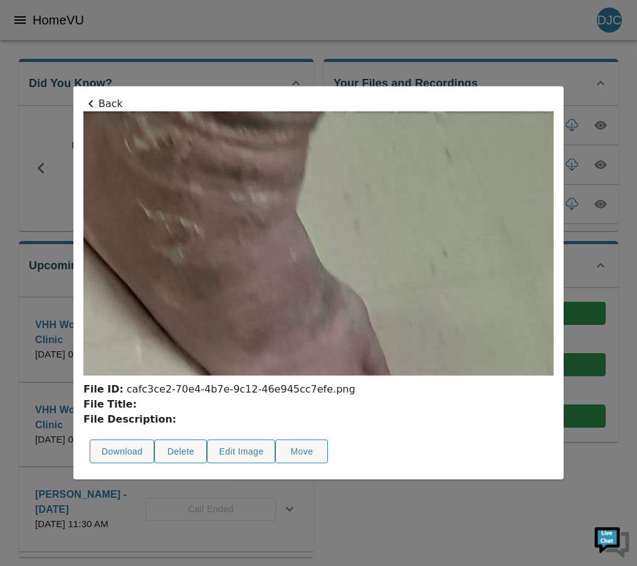
click at [501, 73] on div at bounding box center [318, 283] width 637 height 566
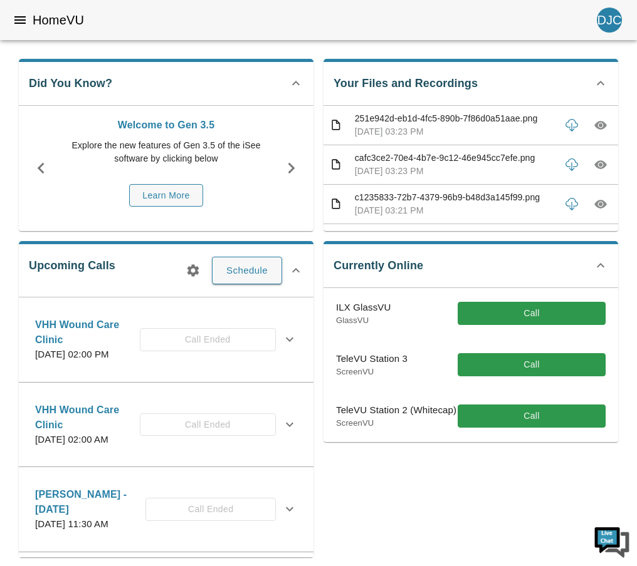
click at [601, 204] on icon "button" at bounding box center [600, 204] width 4 height 4
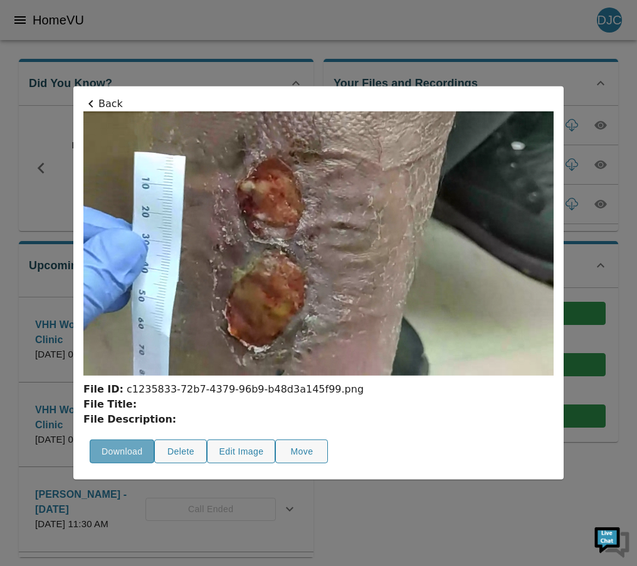
click at [133, 458] on button "Download" at bounding box center [122, 452] width 65 height 24
click at [599, 118] on div at bounding box center [318, 283] width 637 height 566
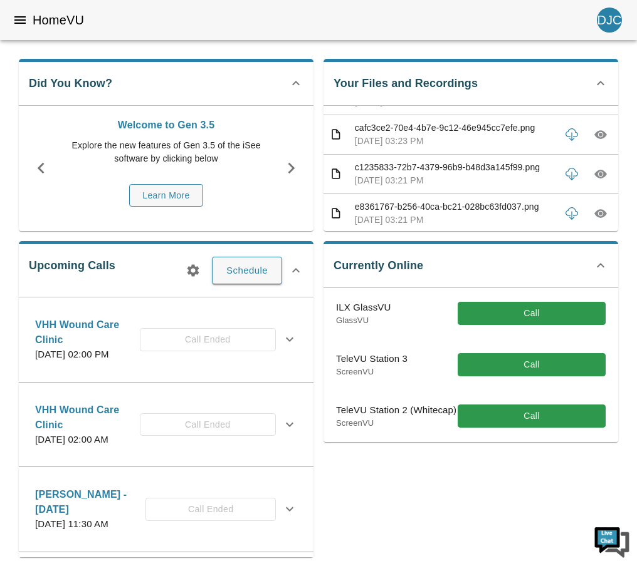
scroll to position [33, 0]
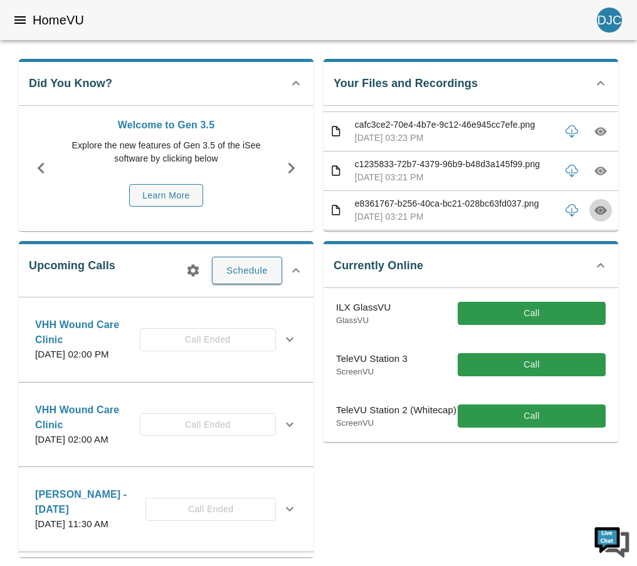
click at [604, 216] on icon "button" at bounding box center [600, 210] width 13 height 13
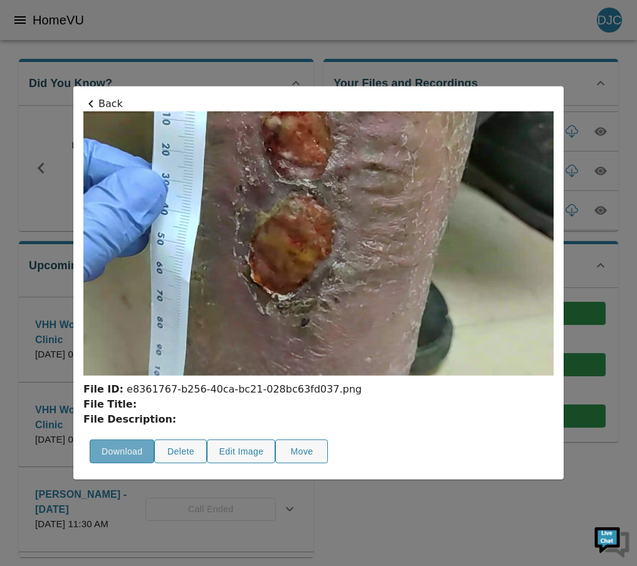
click at [108, 457] on button "Download" at bounding box center [122, 452] width 65 height 24
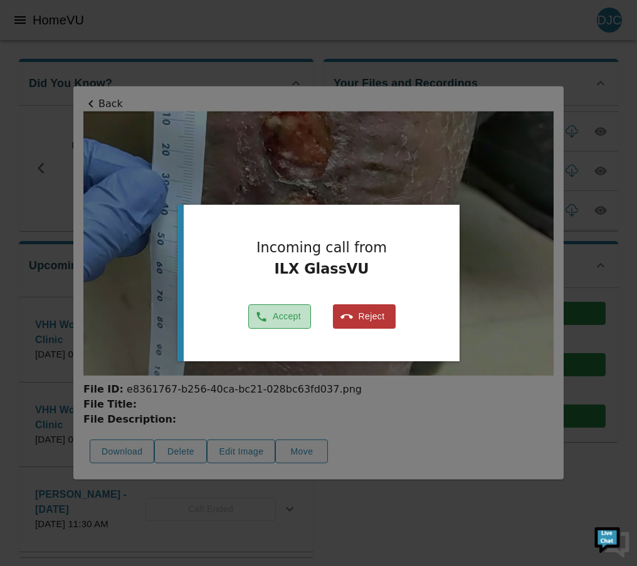
click at [298, 324] on button "Accept" at bounding box center [279, 317] width 63 height 24
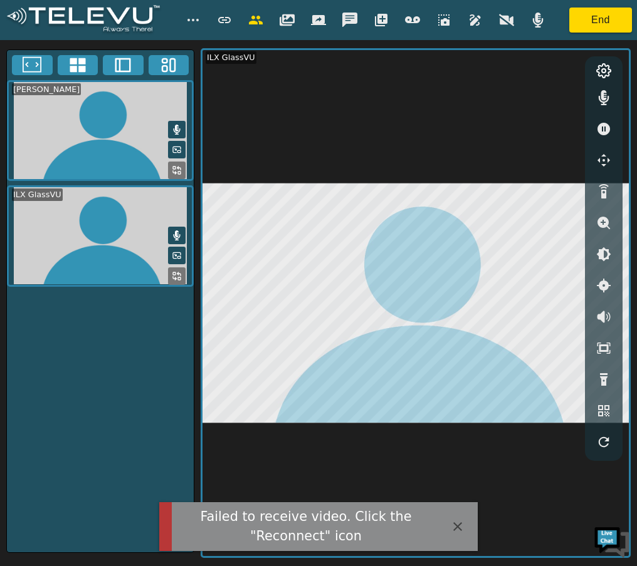
click at [178, 278] on rect at bounding box center [179, 279] width 3 height 3
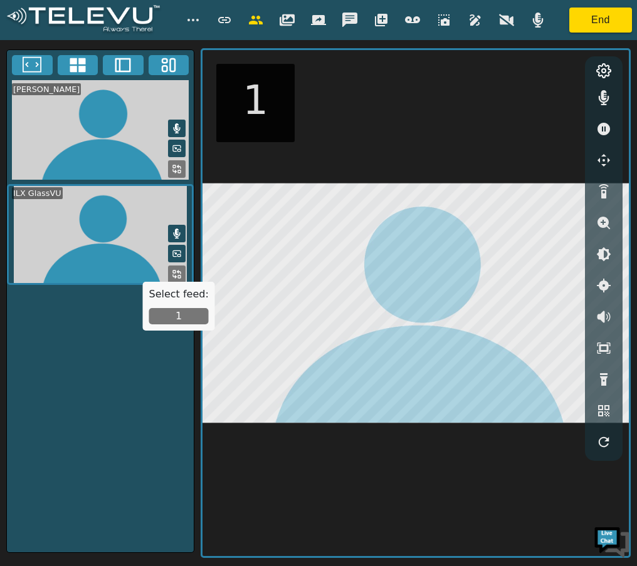
click at [190, 319] on button "1" at bounding box center [179, 316] width 60 height 16
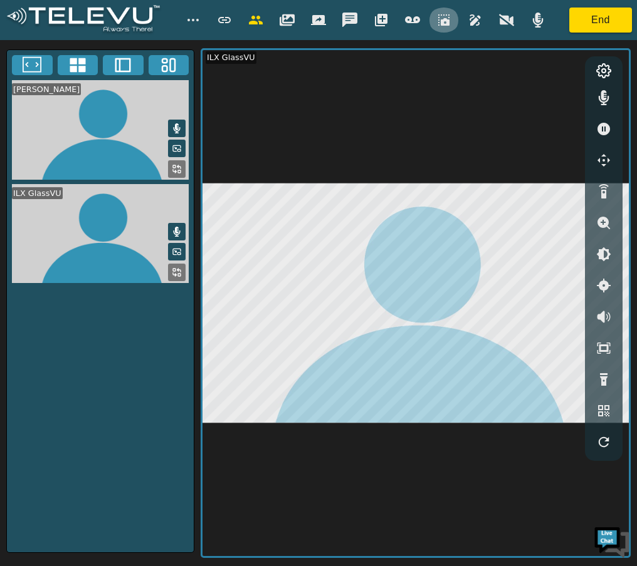
click at [445, 24] on icon "button" at bounding box center [443, 19] width 11 height 11
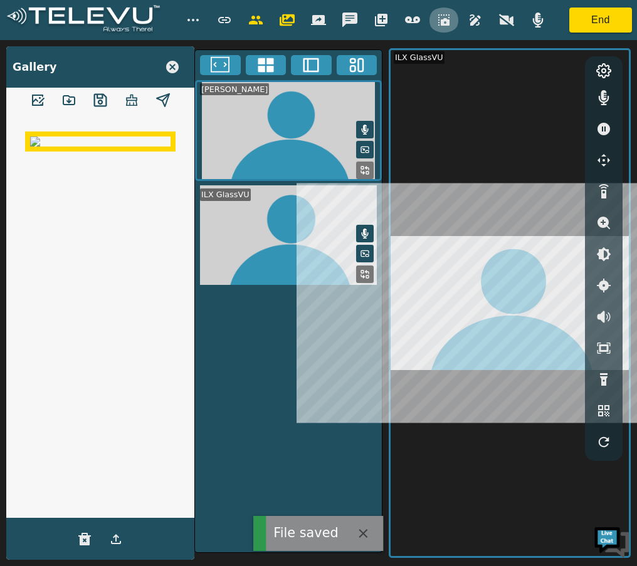
click at [448, 21] on icon "button" at bounding box center [443, 19] width 11 height 11
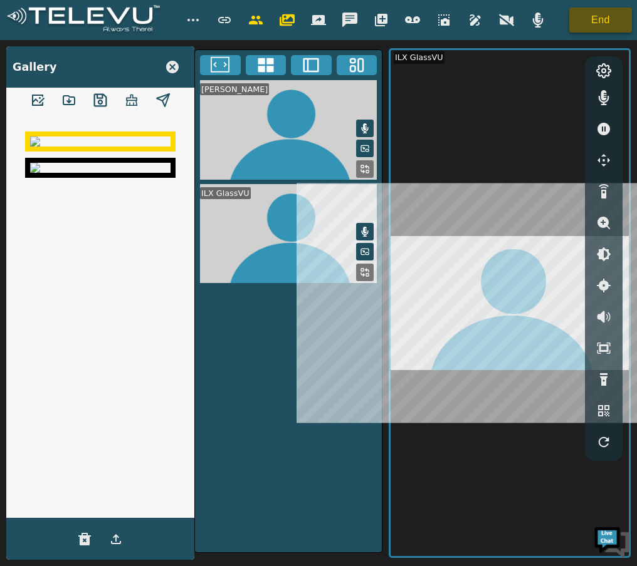
click at [585, 25] on button "End" at bounding box center [600, 20] width 63 height 25
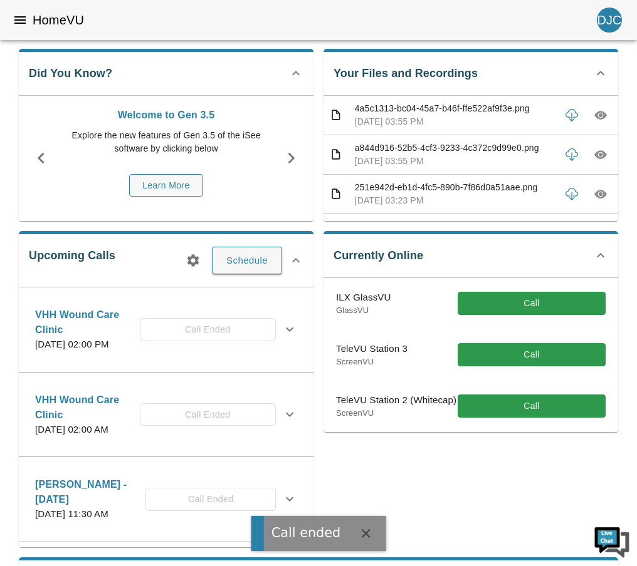
scroll to position [11, 0]
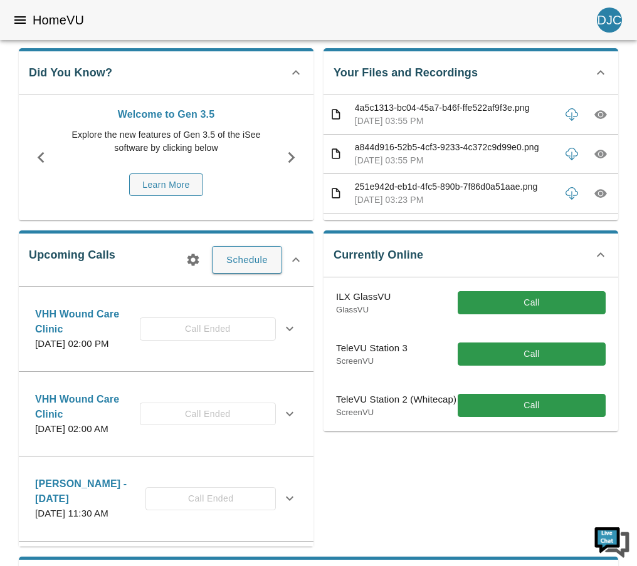
click at [567, 111] on icon "button" at bounding box center [571, 112] width 13 height 9
click at [573, 155] on icon "button" at bounding box center [571, 154] width 13 height 13
